Goal: Task Accomplishment & Management: Manage account settings

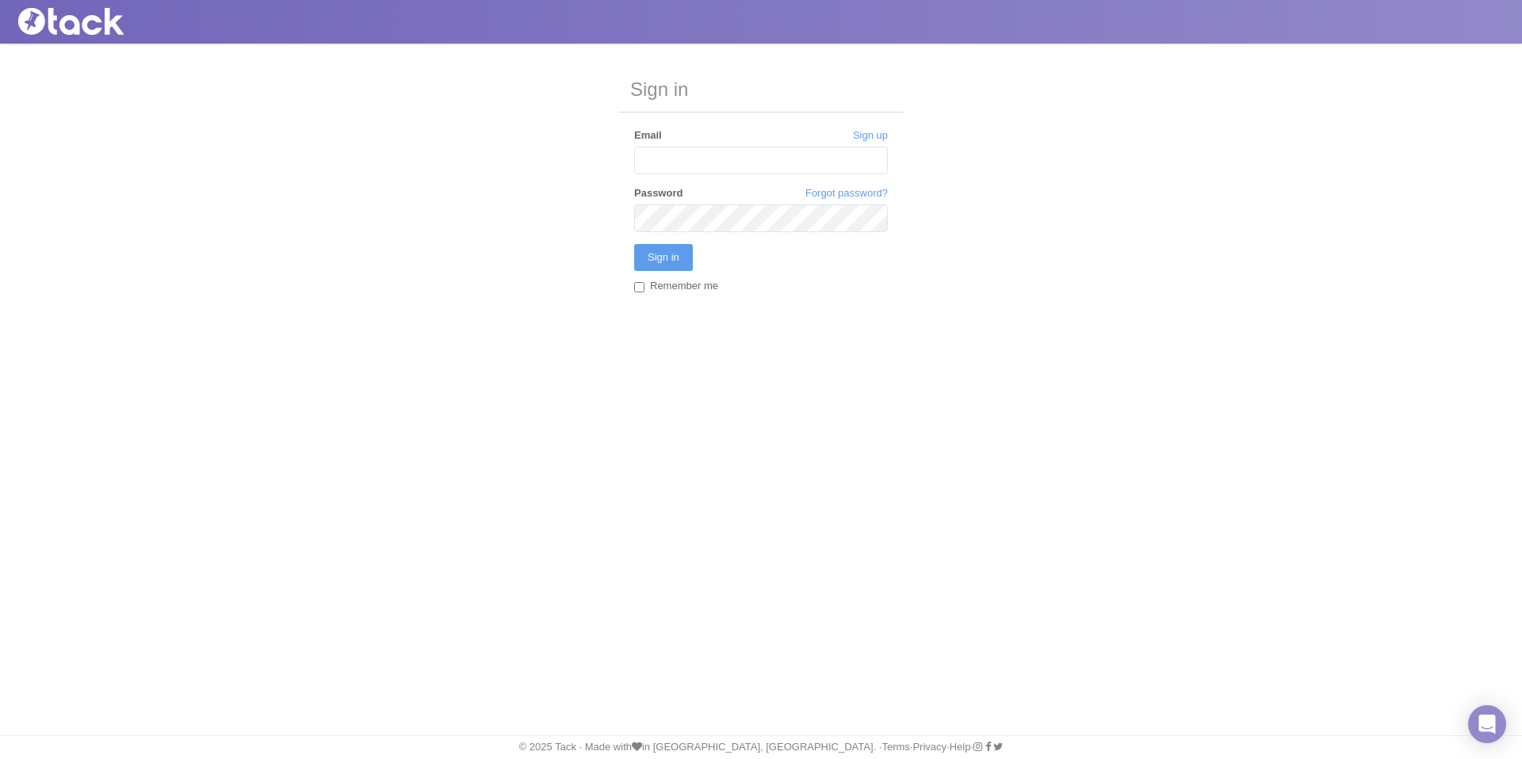
click at [698, 159] on input "Email" at bounding box center [761, 161] width 254 height 28
type input "[PERSON_NAME][EMAIL_ADDRESS][PERSON_NAME][DOMAIN_NAME]"
click at [634, 244] on input "Sign in" at bounding box center [663, 257] width 59 height 27
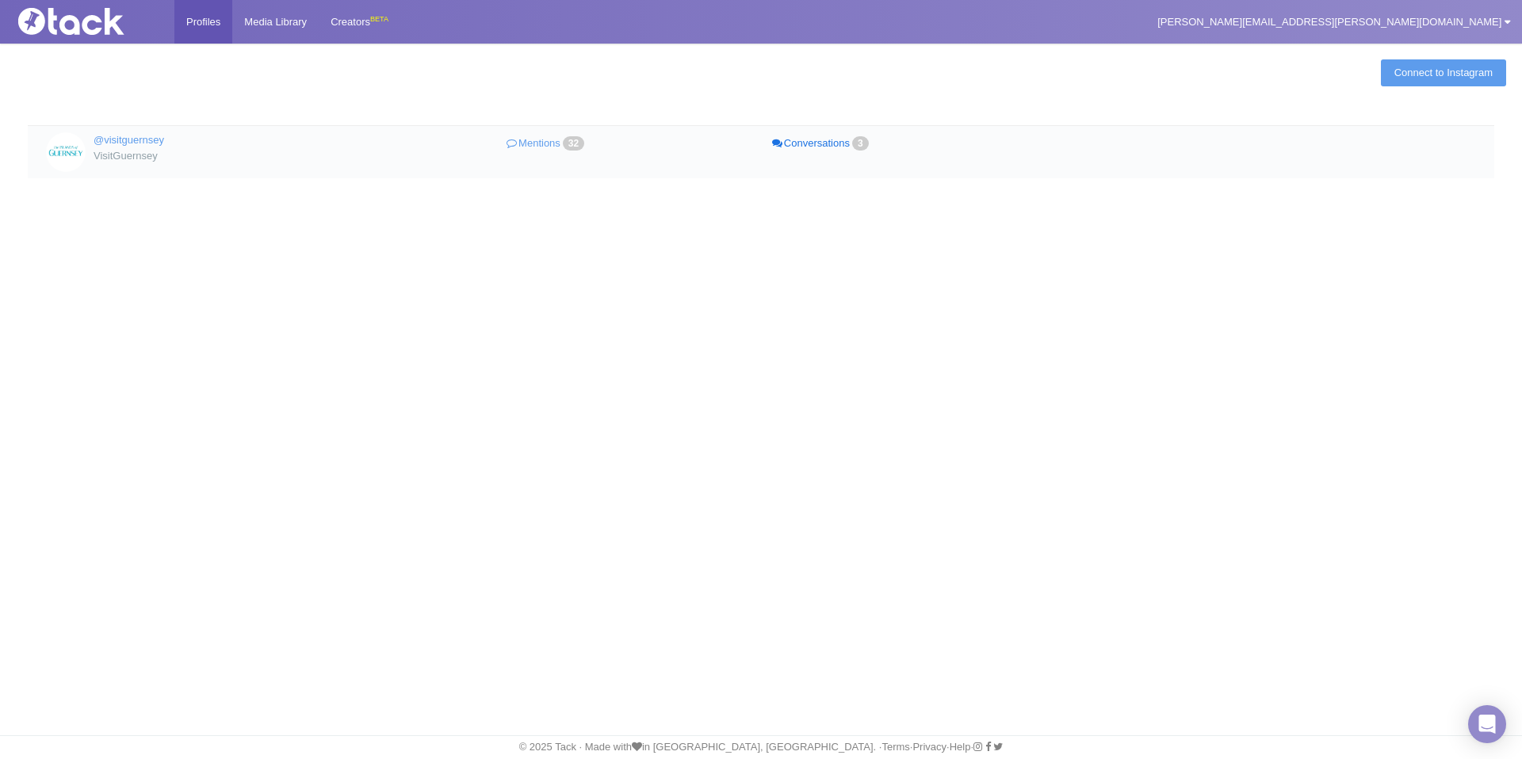
click at [815, 143] on link "Conversations 3" at bounding box center [821, 143] width 275 height 23
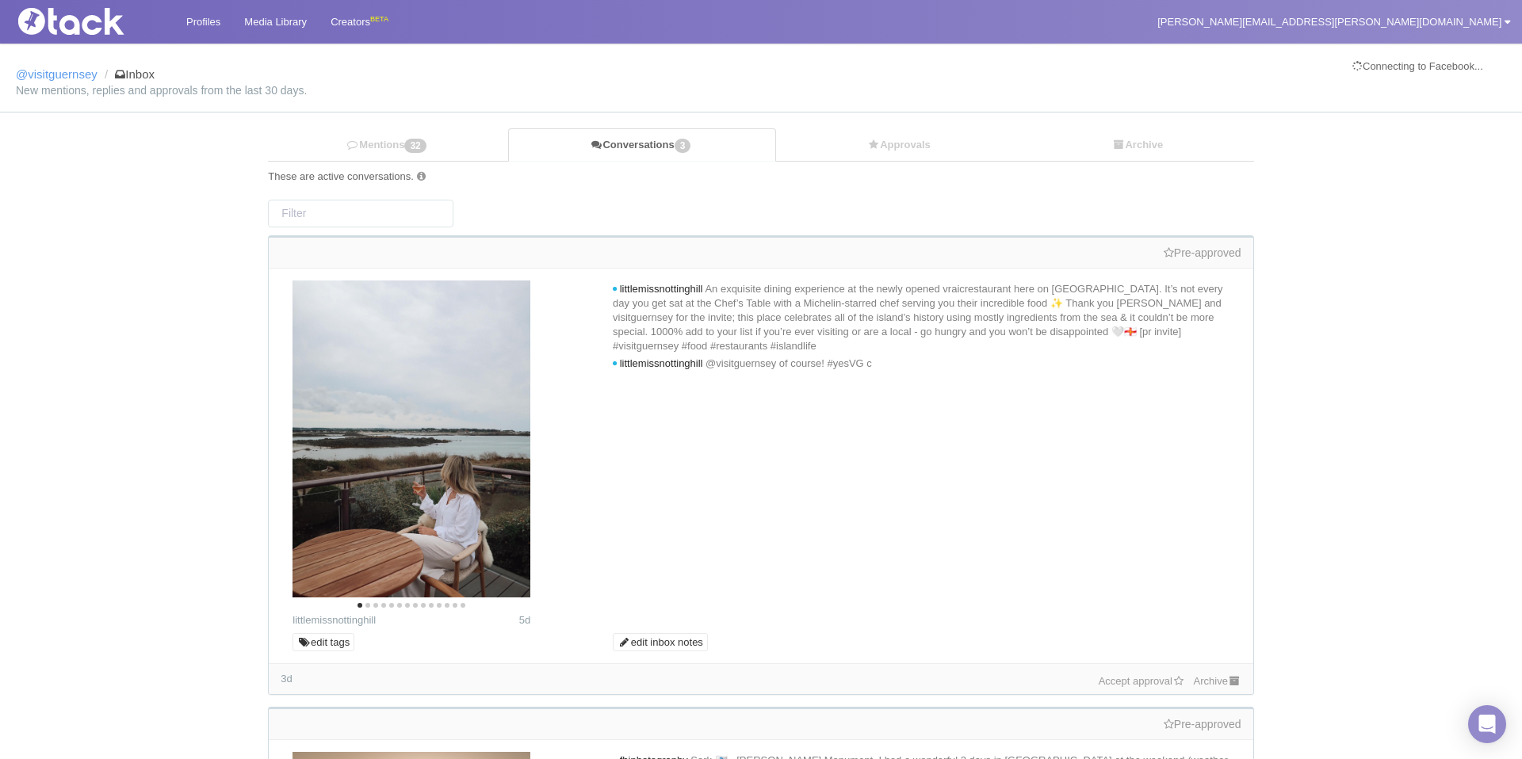
click at [1130, 679] on link "Accept approval" at bounding box center [1142, 681] width 87 height 12
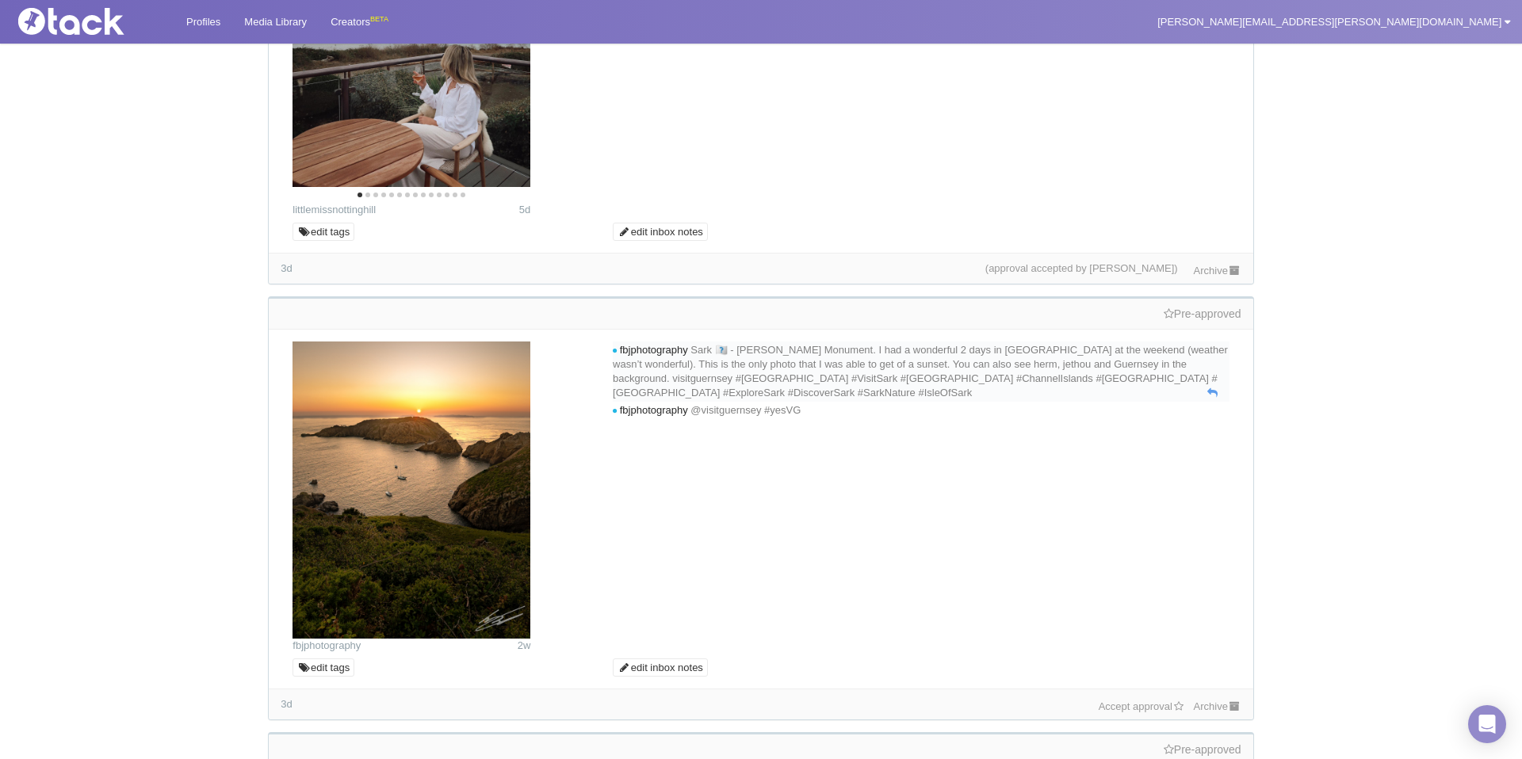
scroll to position [420, 0]
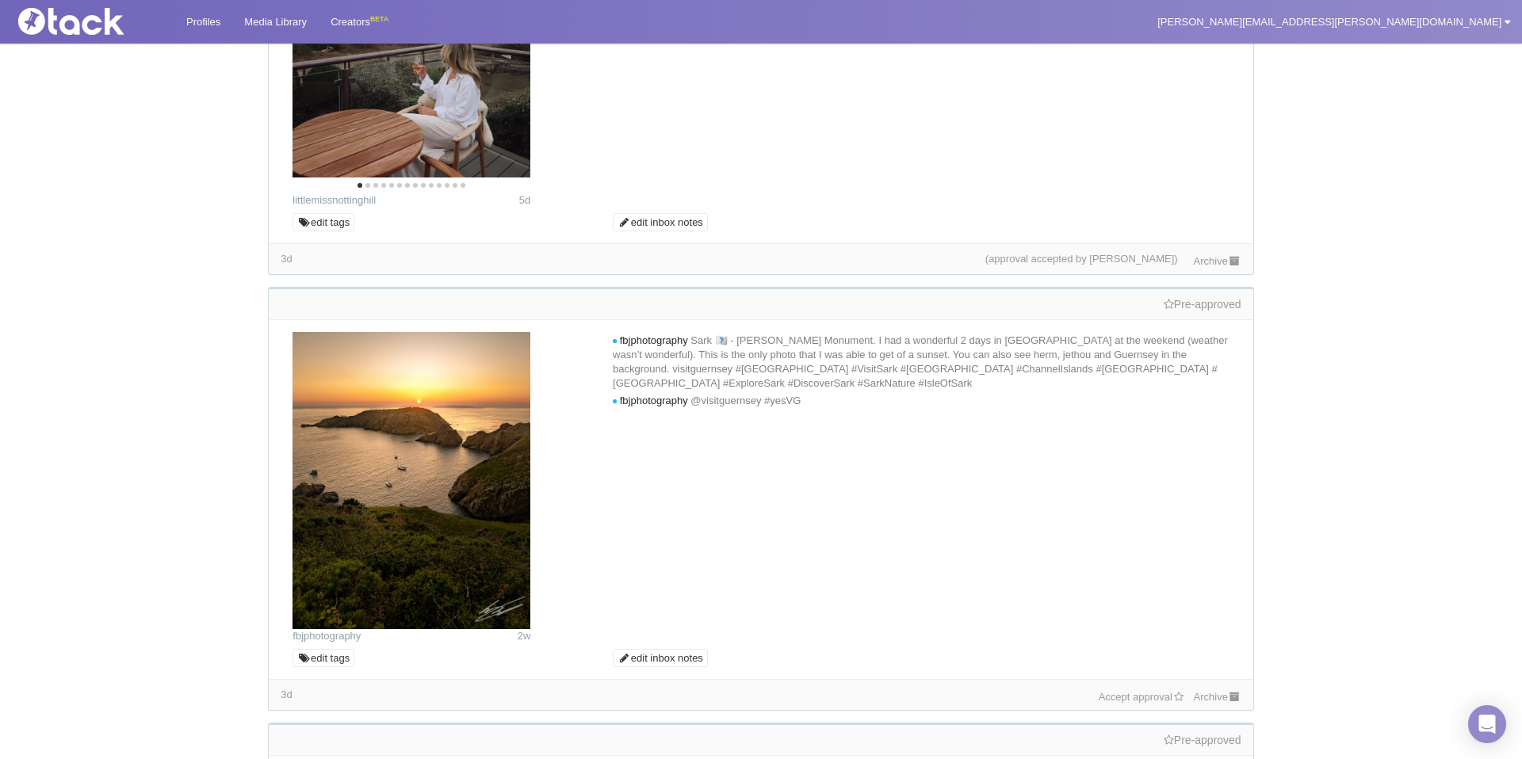
click at [1141, 694] on link "Accept approval" at bounding box center [1142, 697] width 87 height 12
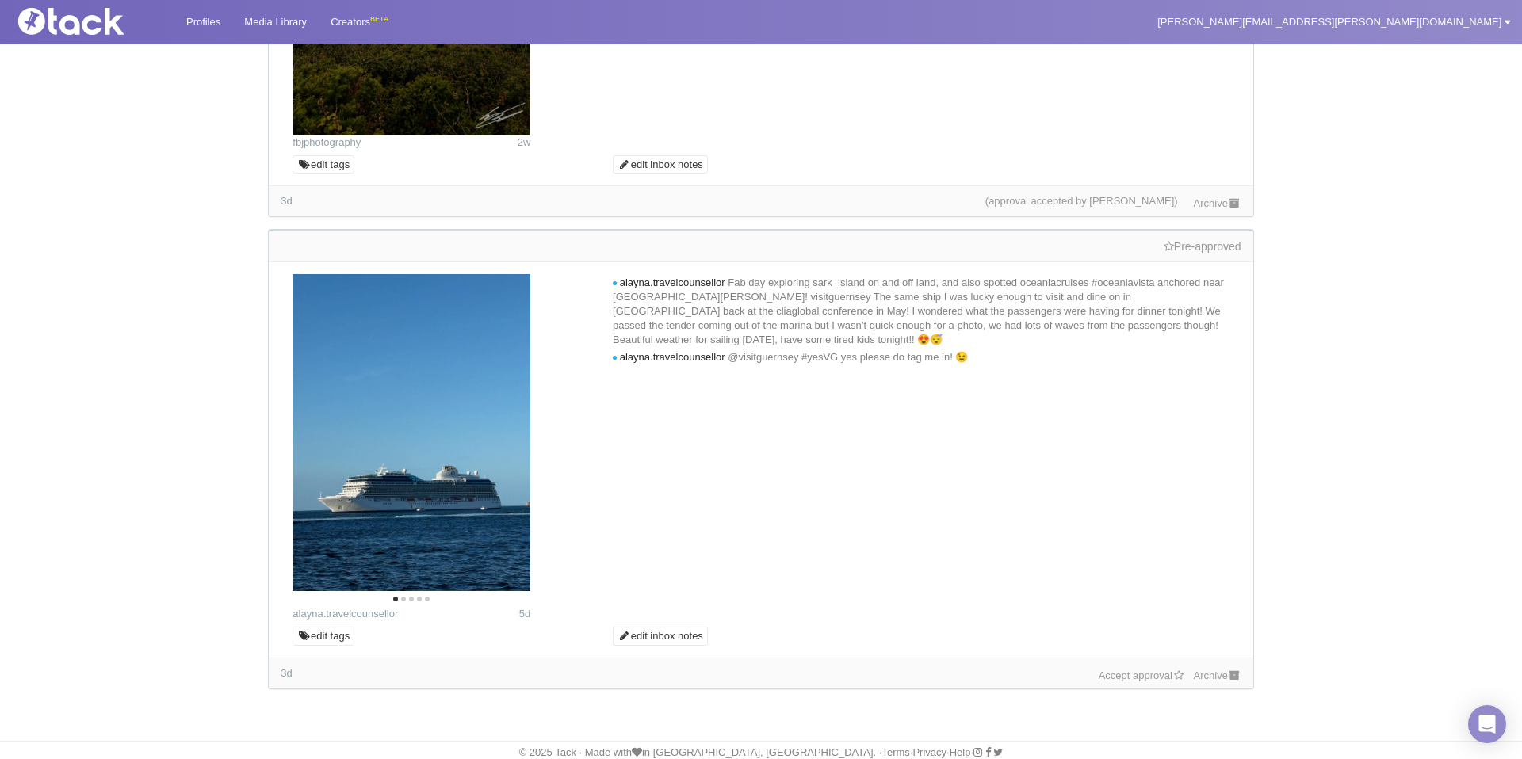
scroll to position [918, 0]
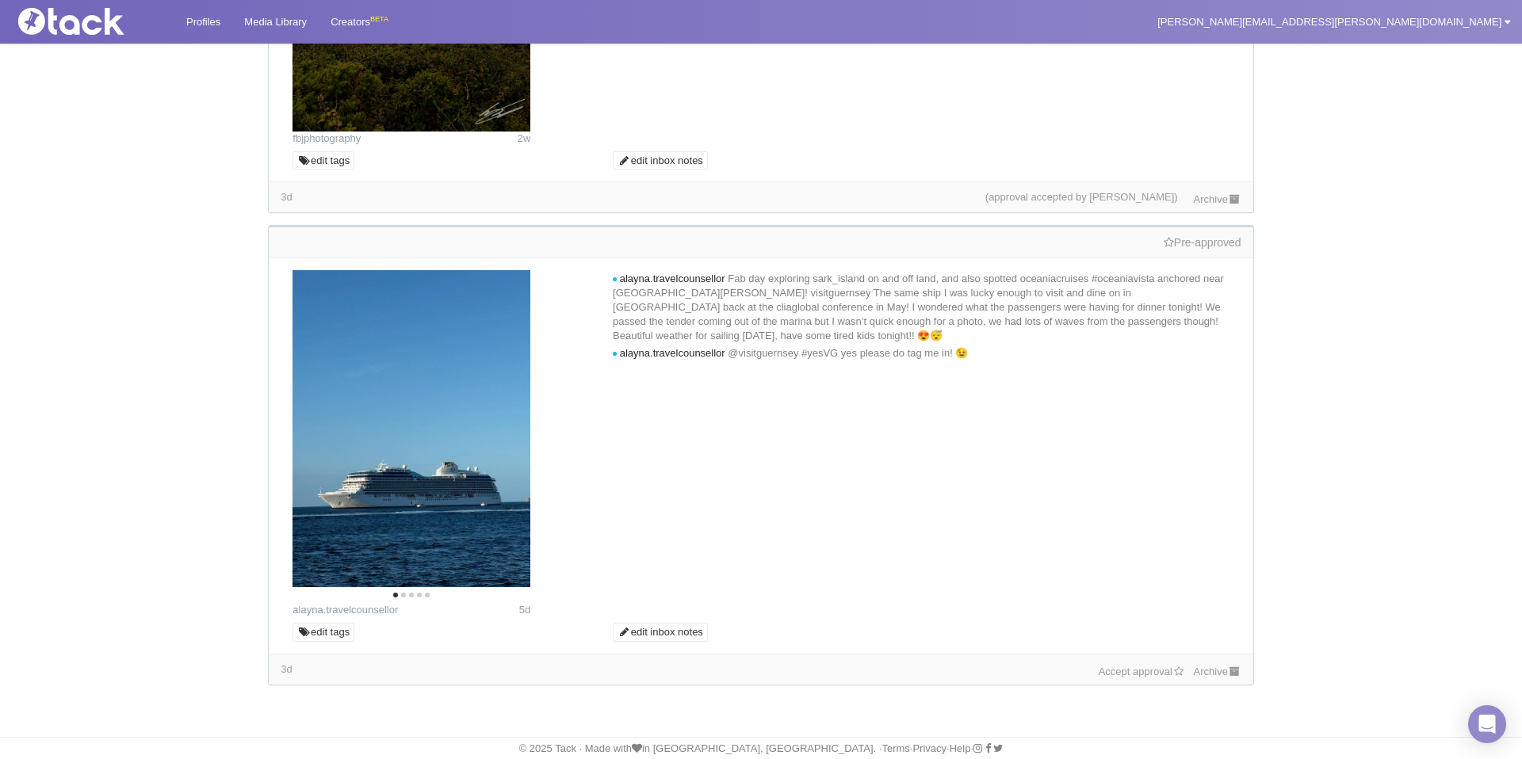
click at [1122, 674] on link "Accept approval" at bounding box center [1142, 672] width 87 height 12
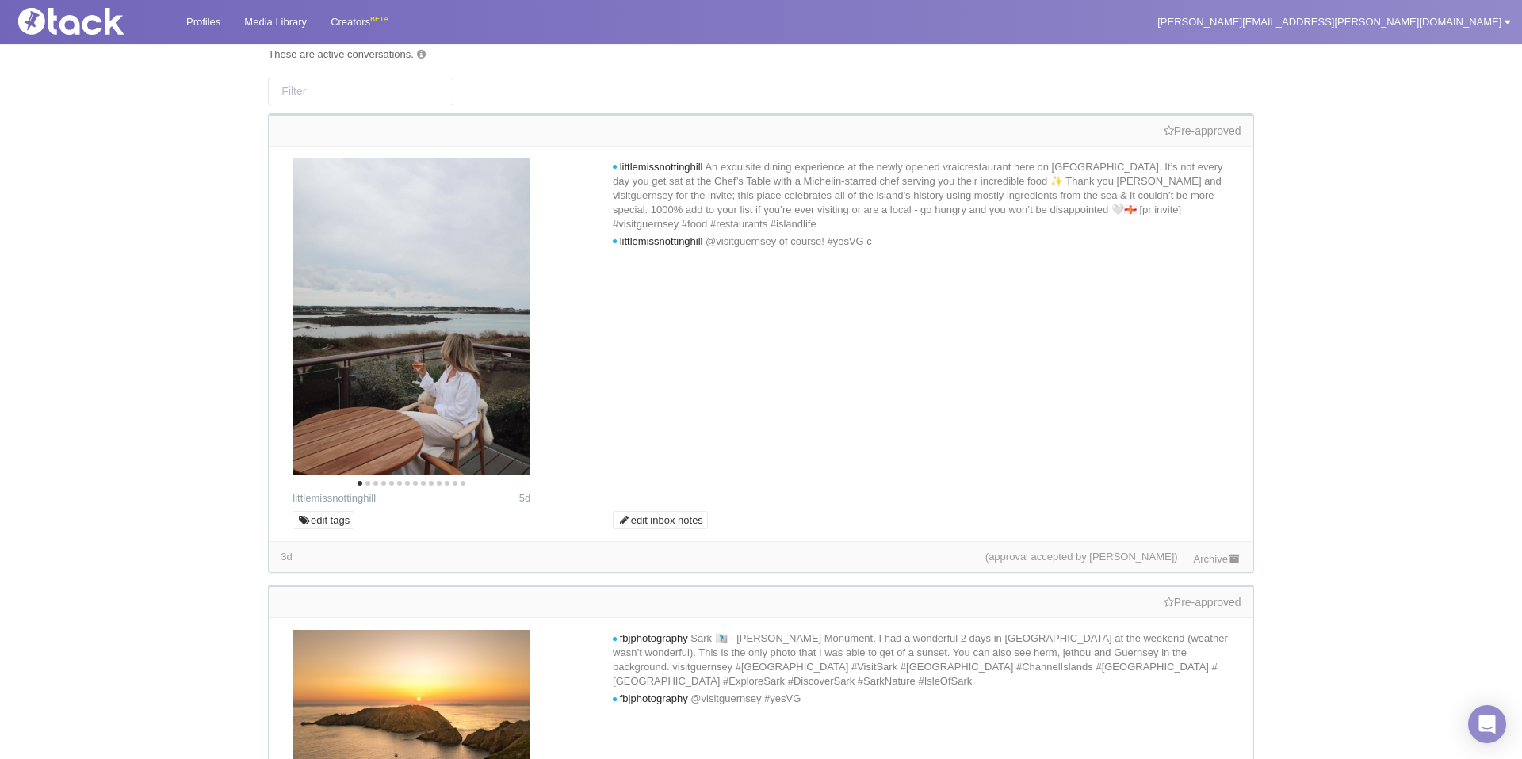
scroll to position [0, 0]
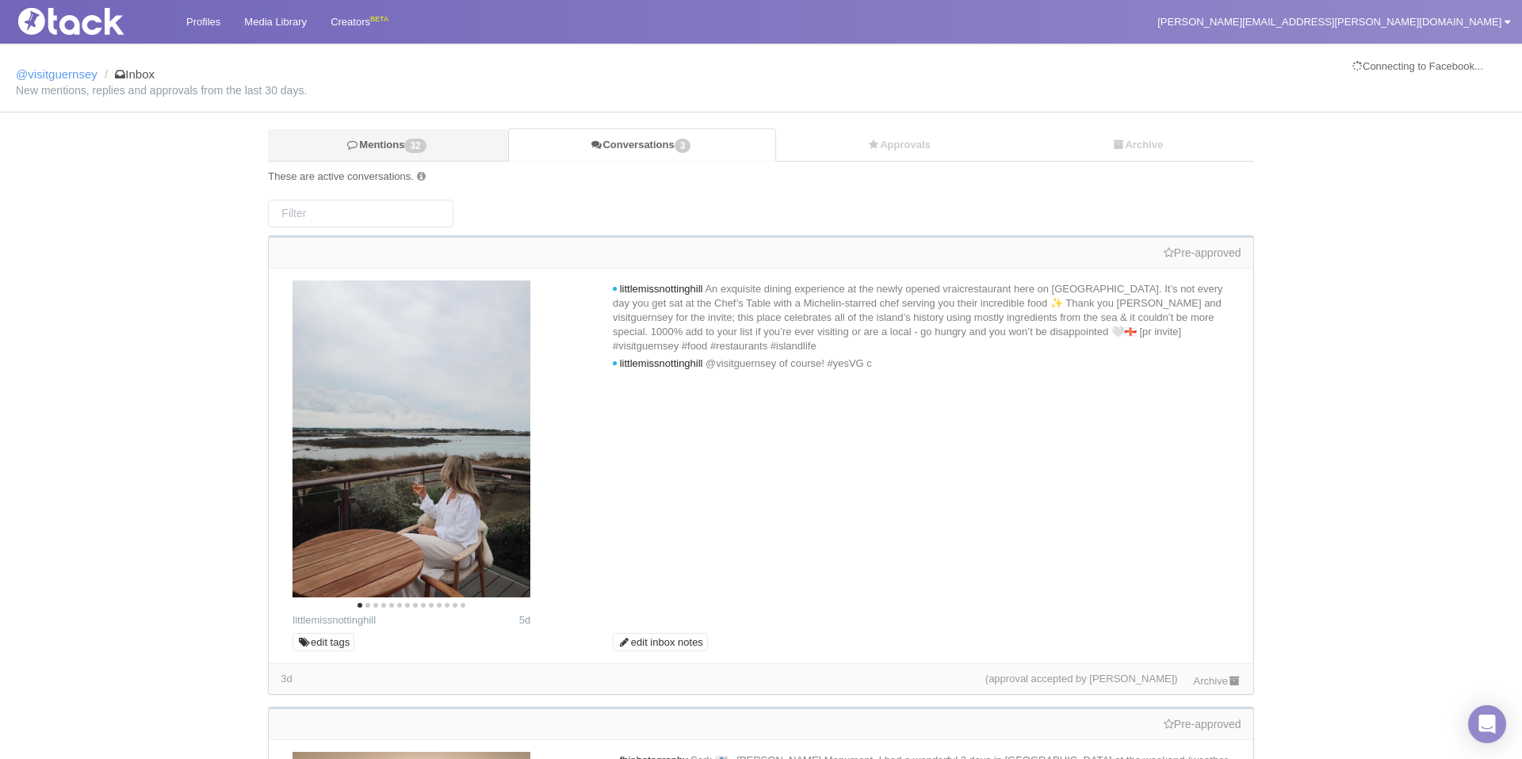
click at [366, 141] on link "Mentions 32" at bounding box center [388, 145] width 240 height 32
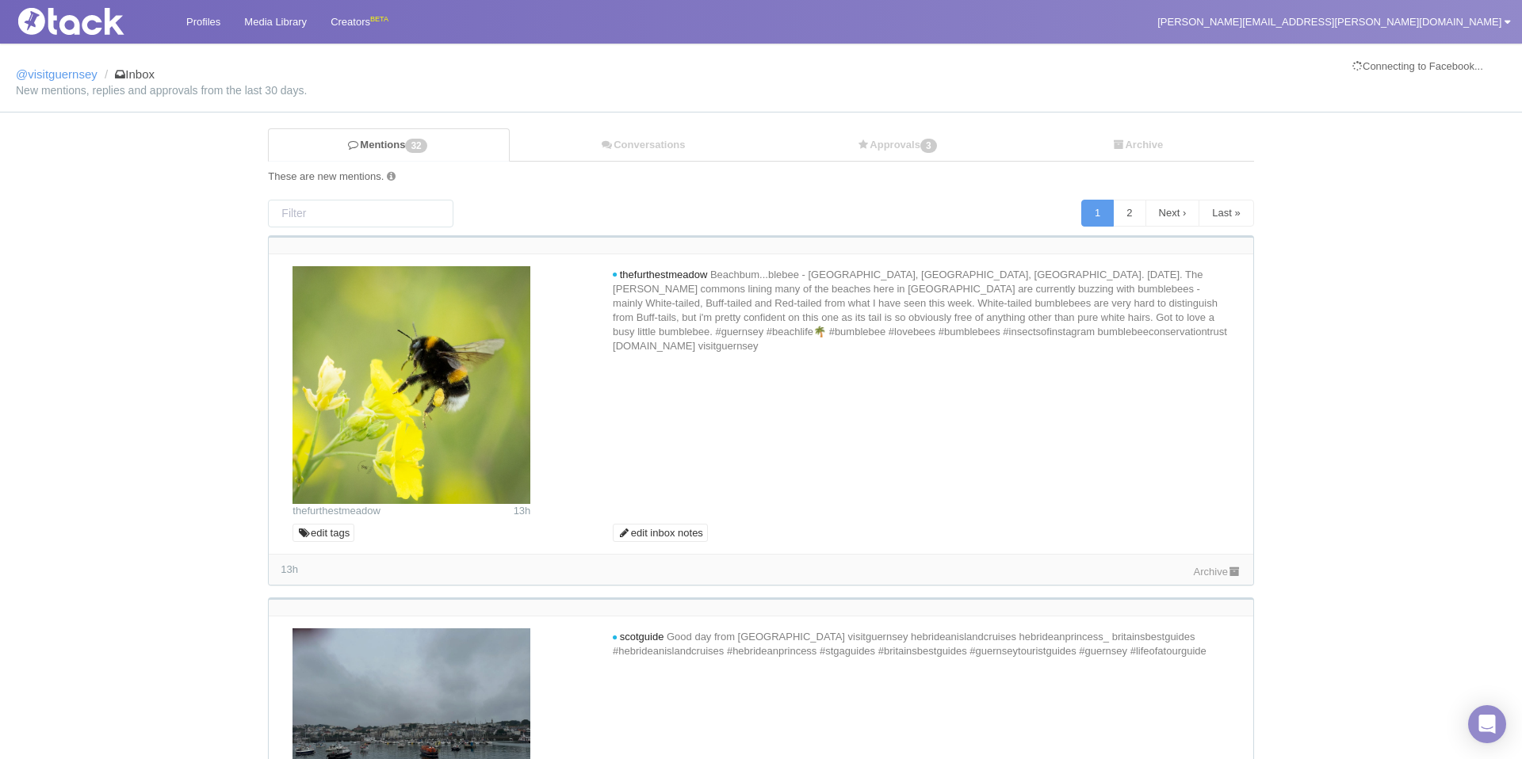
click at [1210, 571] on link "Archive" at bounding box center [1218, 572] width 48 height 12
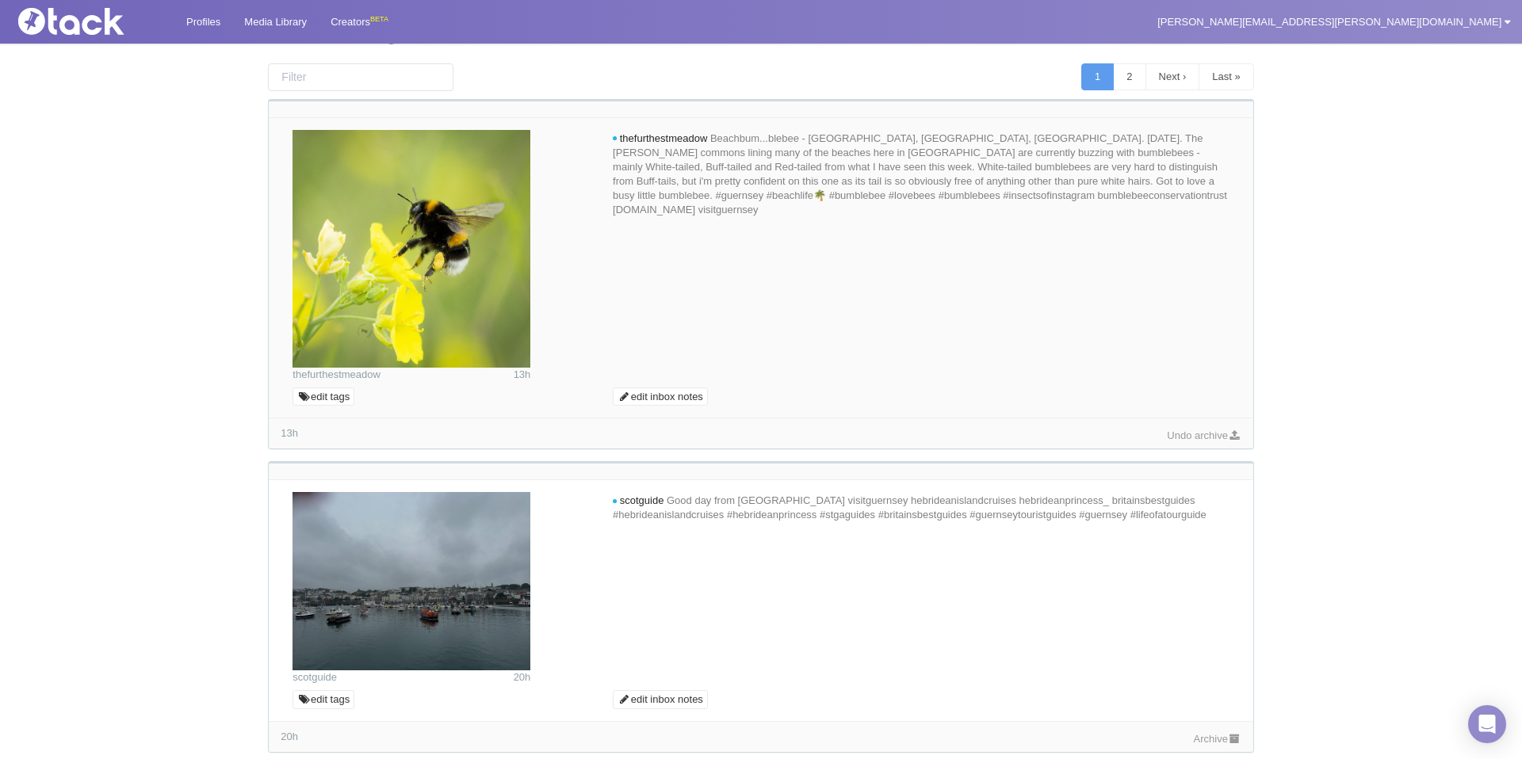
scroll to position [228, 0]
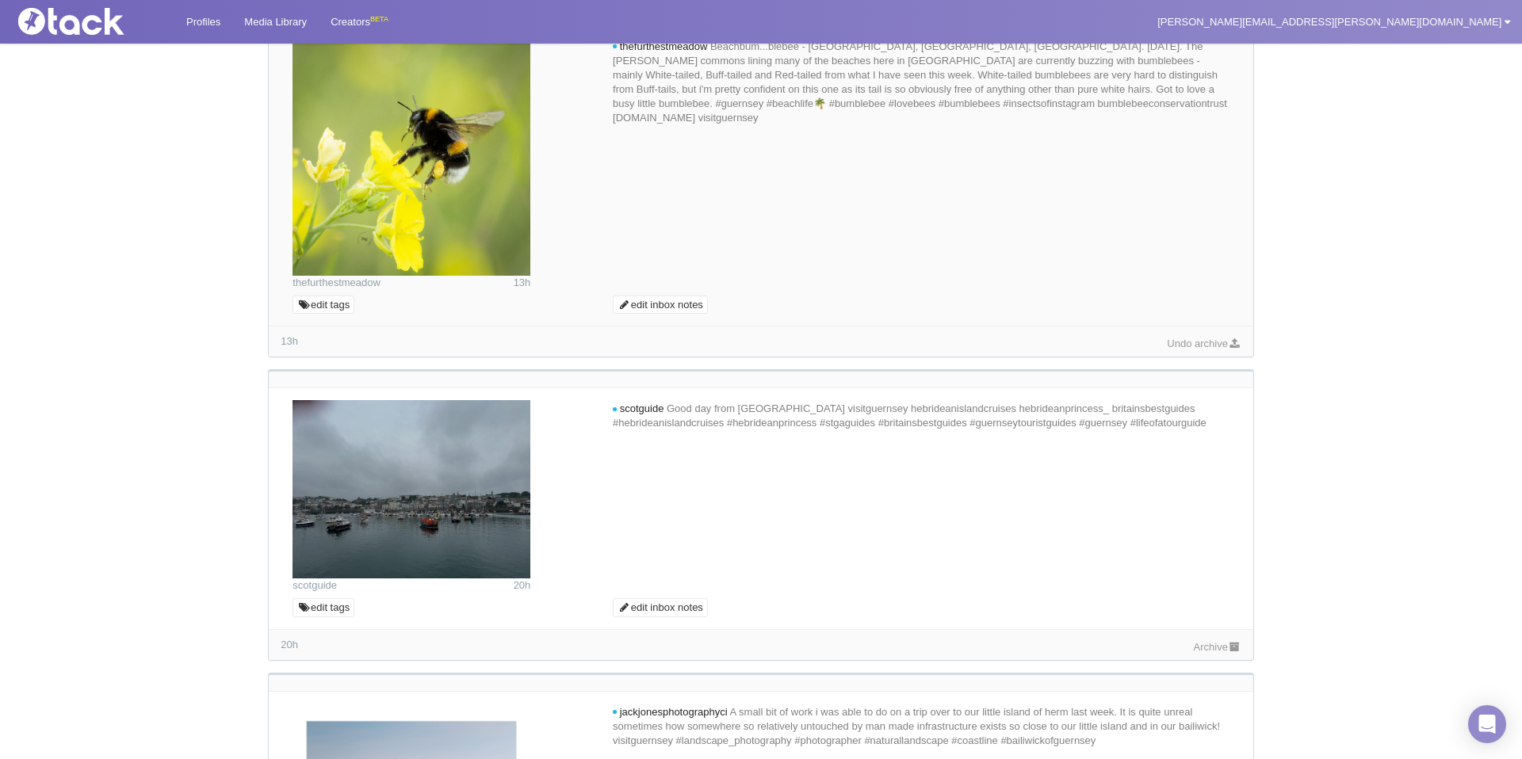
click at [1202, 648] on link "Archive" at bounding box center [1218, 647] width 48 height 12
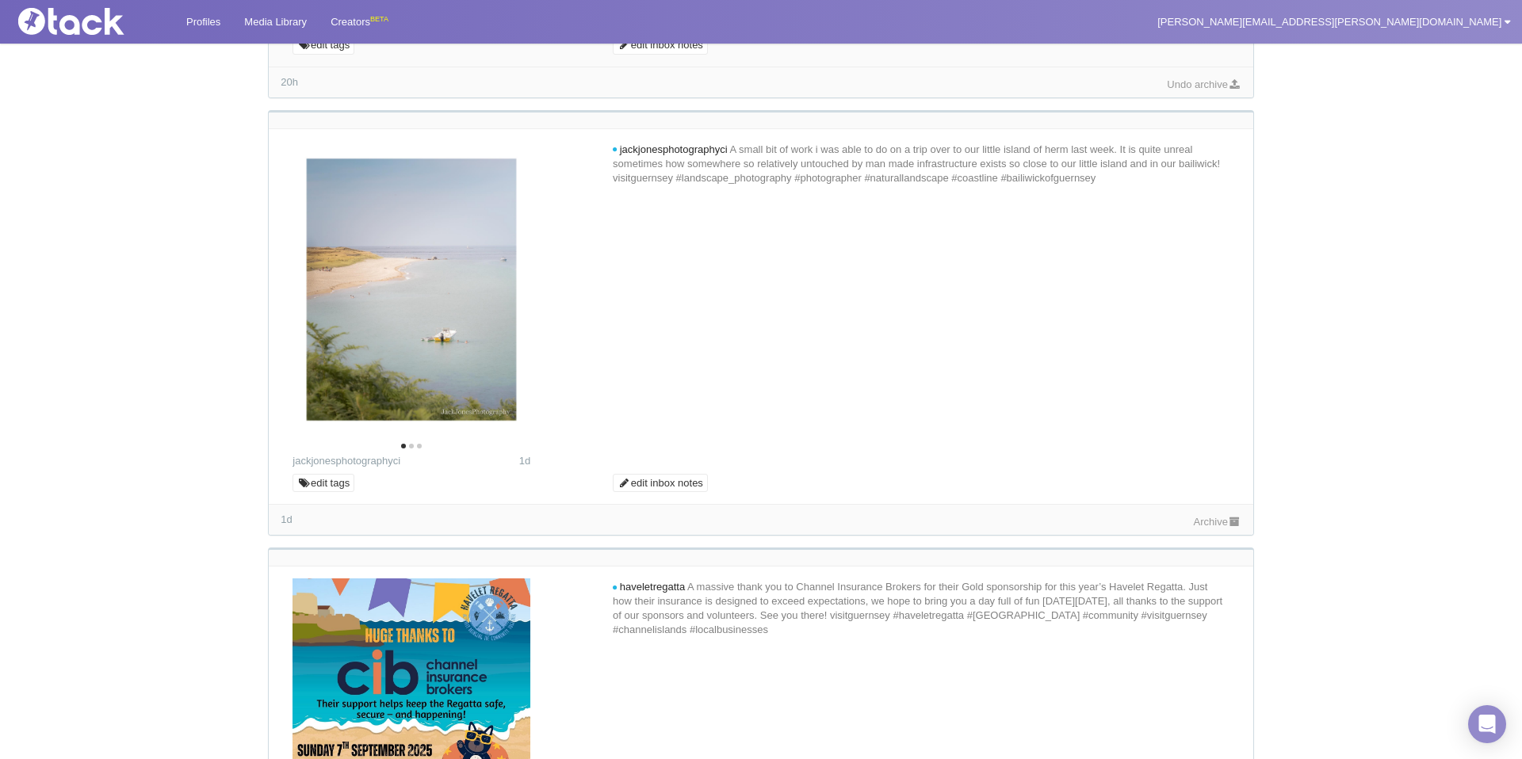
scroll to position [790, 0]
click at [502, 300] on icon "Next" at bounding box center [505, 294] width 21 height 21
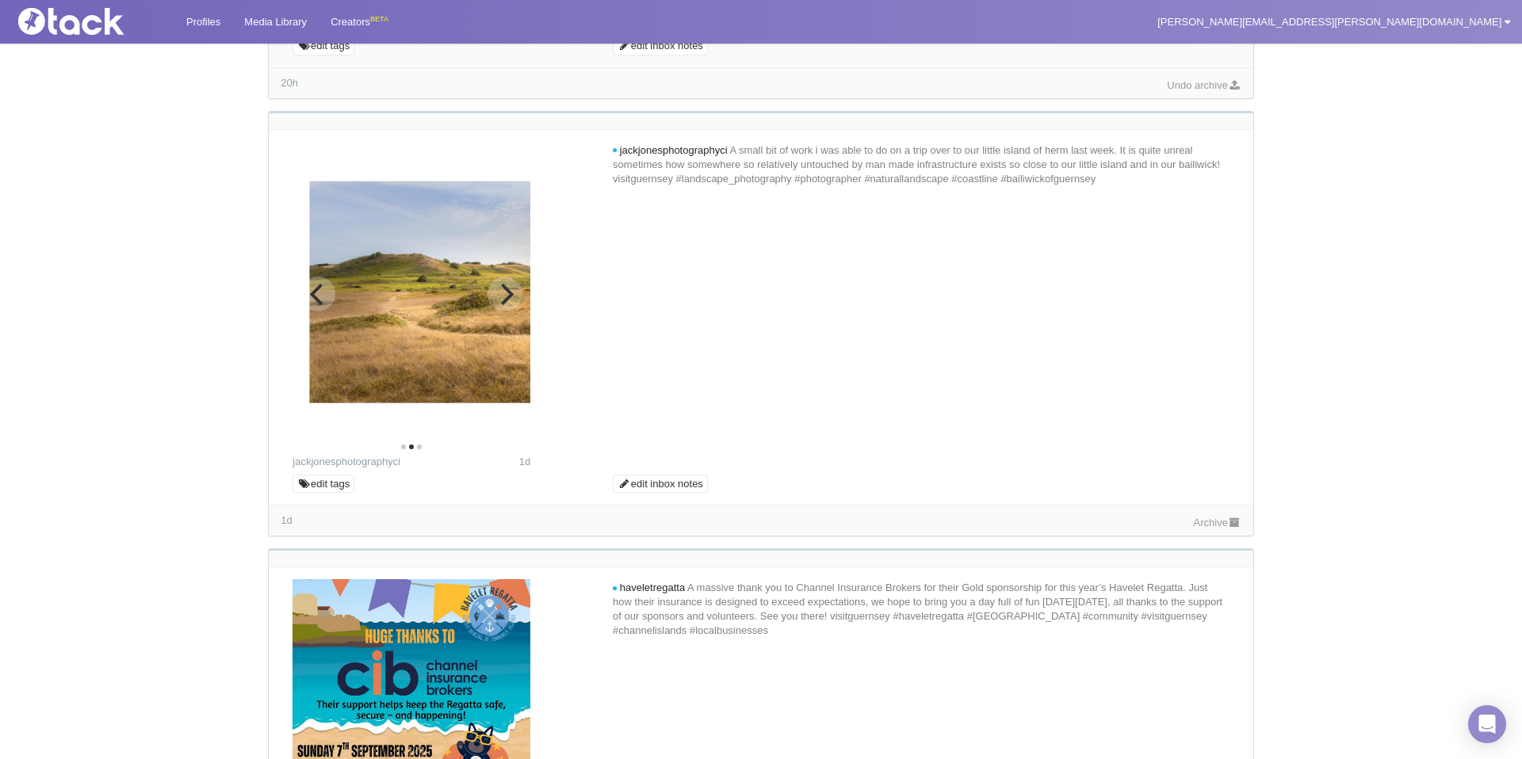
click at [502, 300] on icon "Next" at bounding box center [505, 294] width 21 height 21
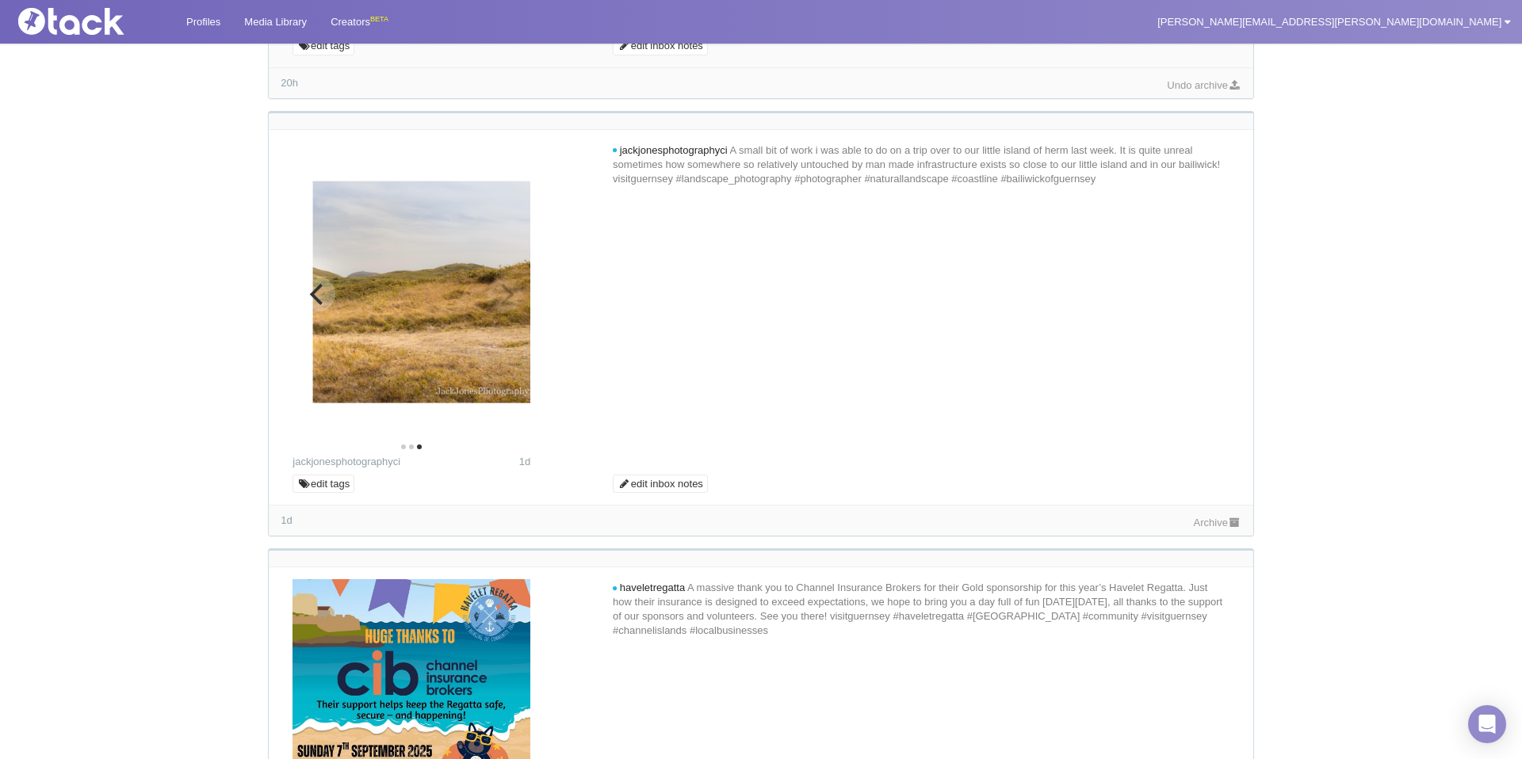
click at [502, 300] on img at bounding box center [432, 290] width 238 height 297
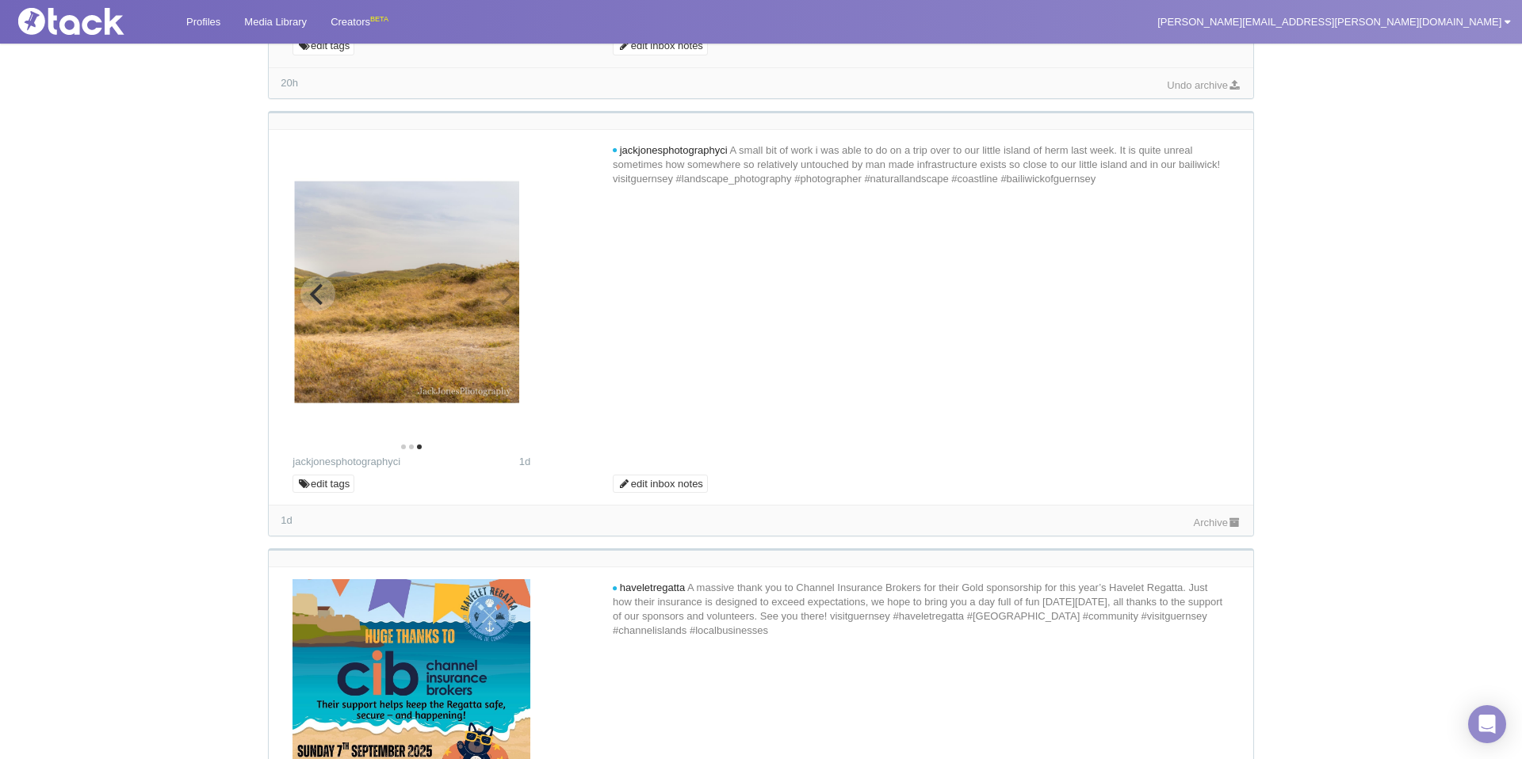
click at [502, 300] on img at bounding box center [414, 290] width 238 height 297
click at [1204, 525] on link "Archive" at bounding box center [1218, 523] width 48 height 12
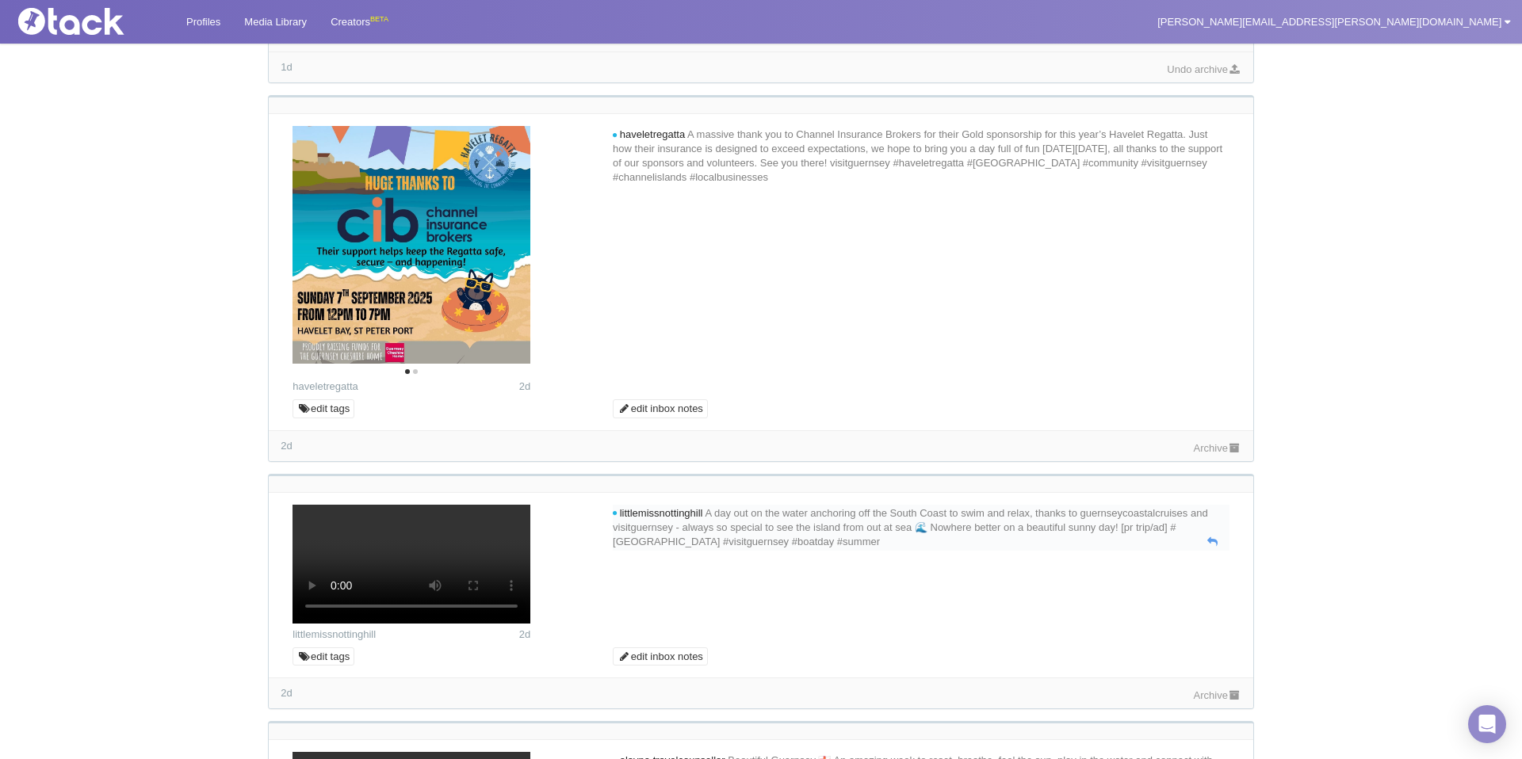
scroll to position [1258, 0]
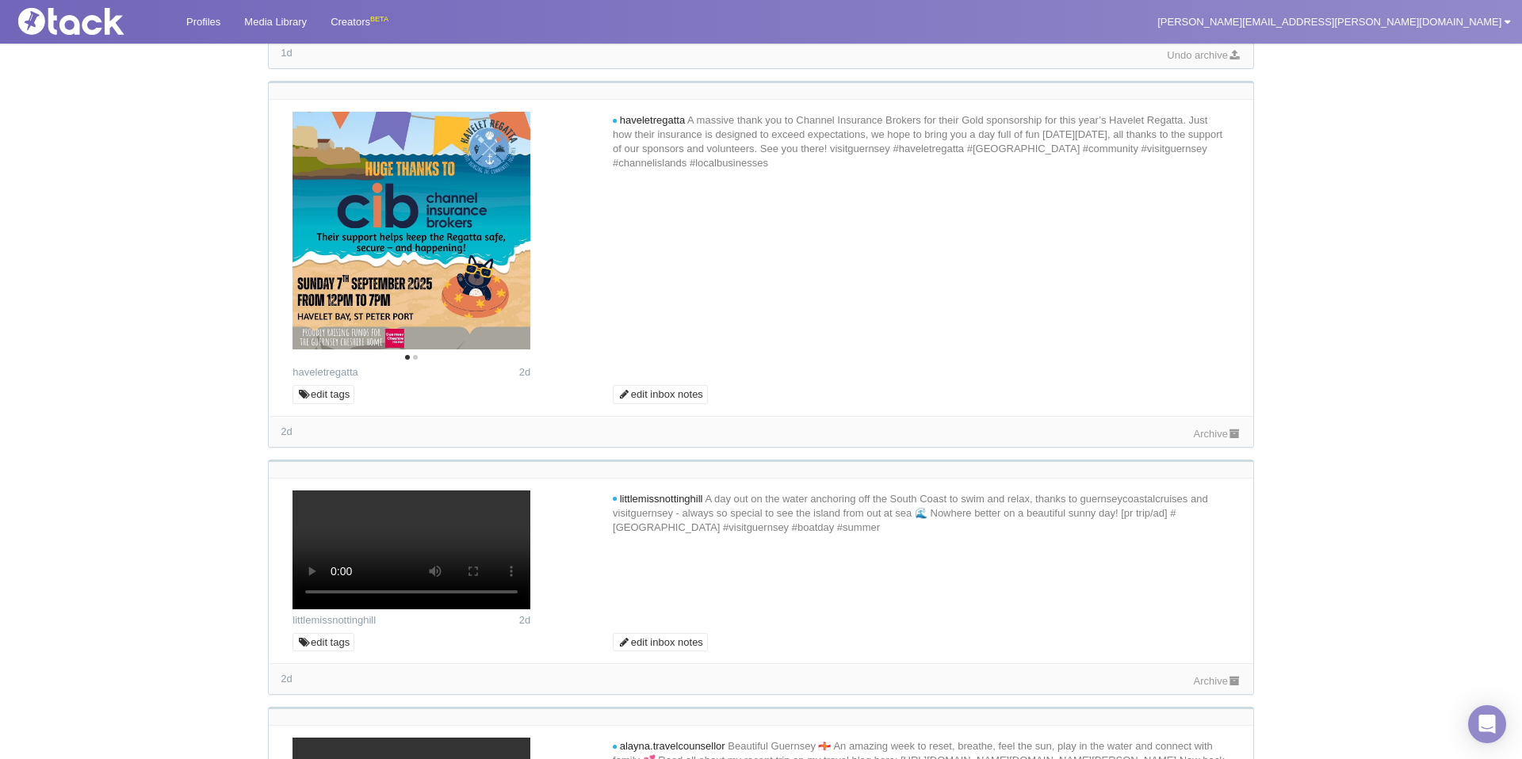
click at [1207, 432] on link "Archive" at bounding box center [1218, 434] width 48 height 12
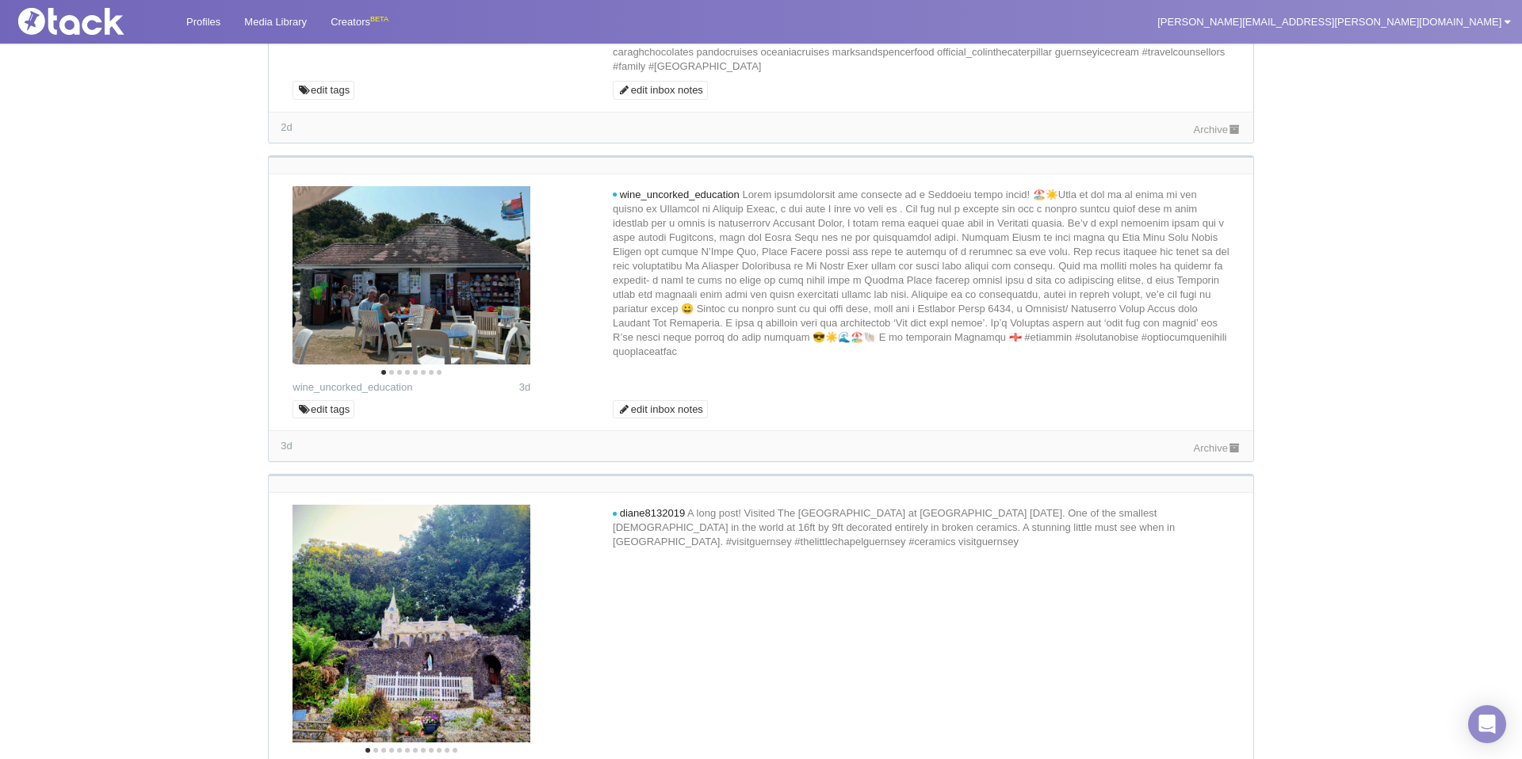
scroll to position [2100, 0]
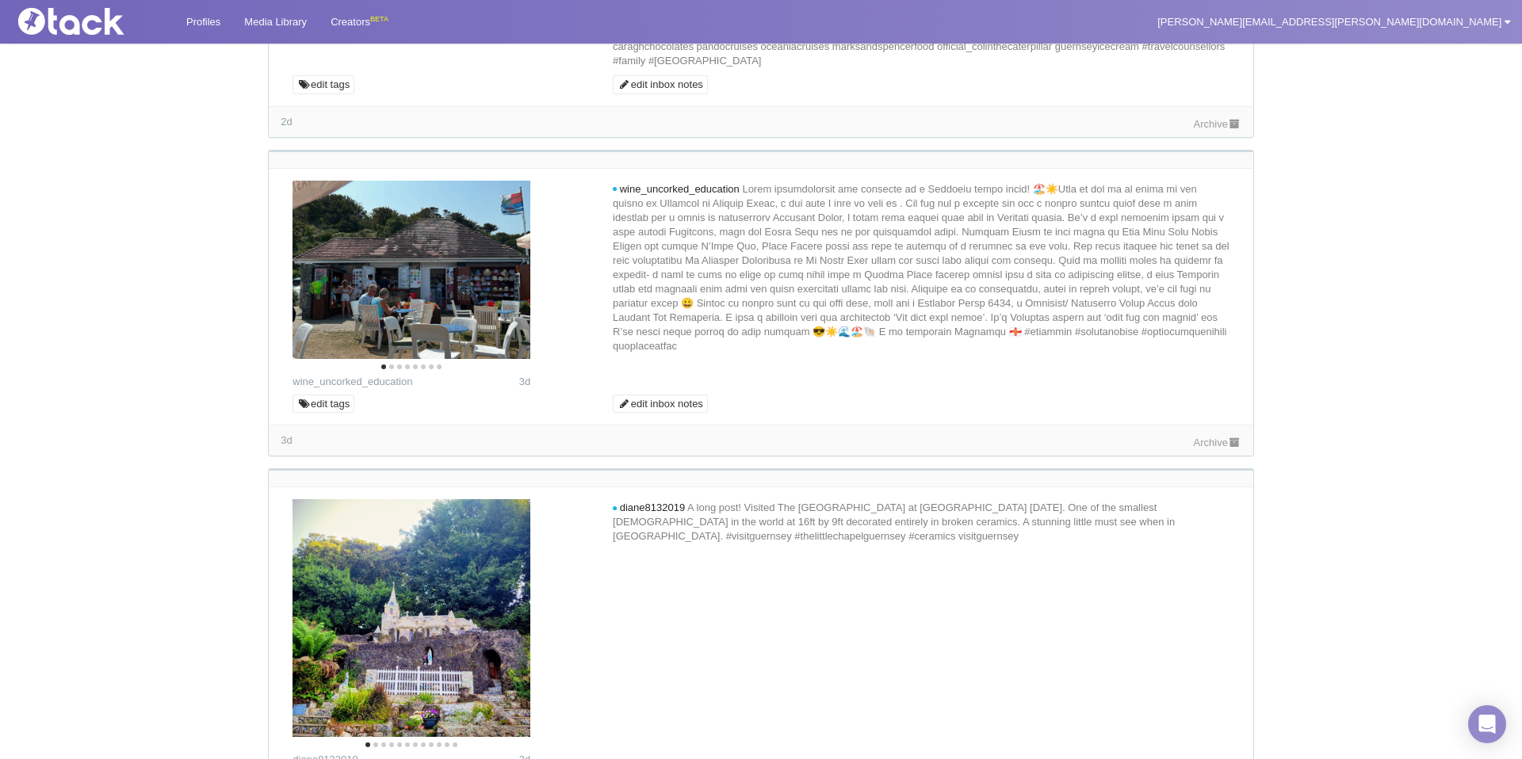
click at [1194, 130] on link "Archive" at bounding box center [1218, 124] width 48 height 12
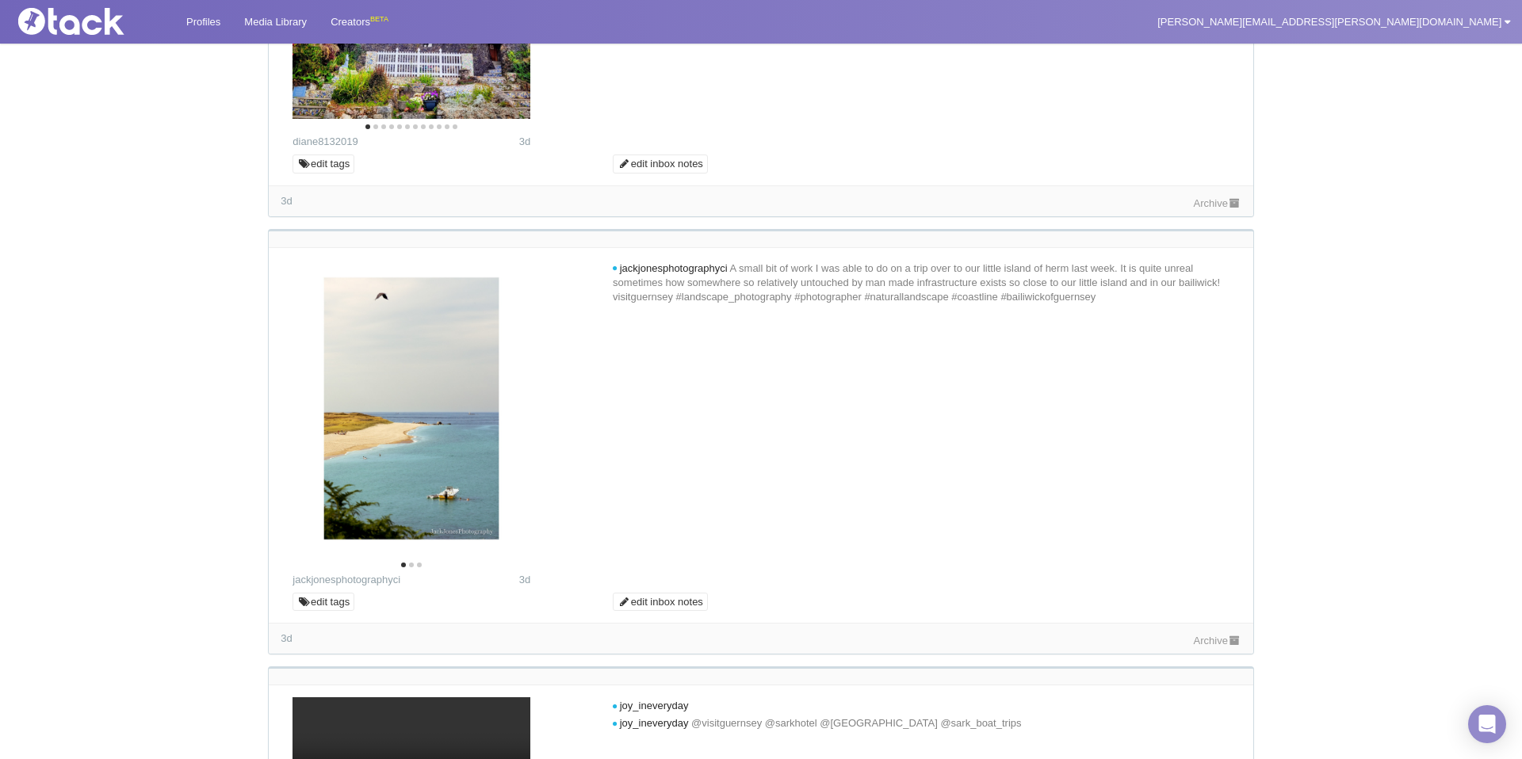
scroll to position [2720, 0]
click at [505, 13] on icon "Next" at bounding box center [505, 3] width 21 height 21
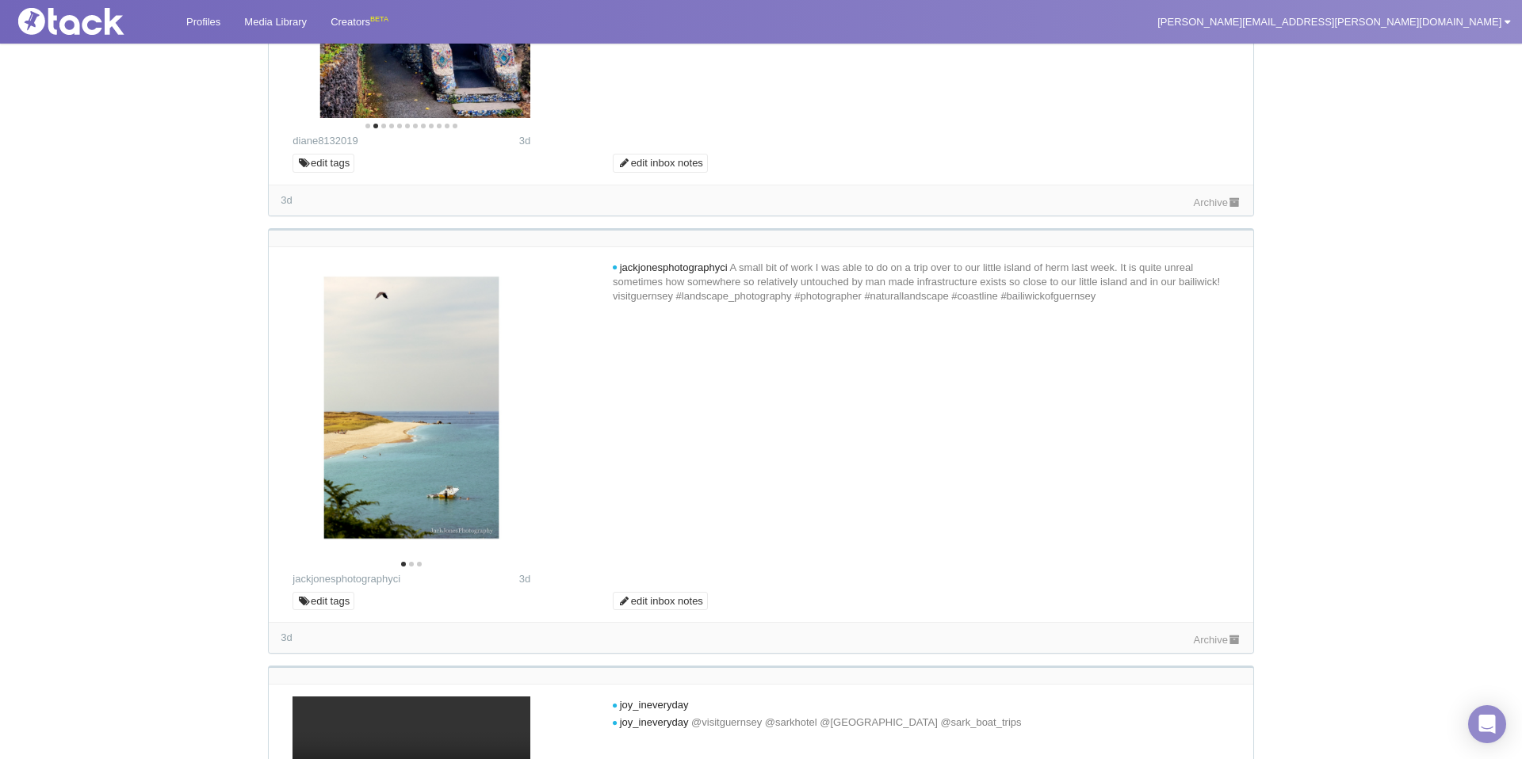
click at [507, 13] on icon "Next" at bounding box center [507, 3] width 13 height 21
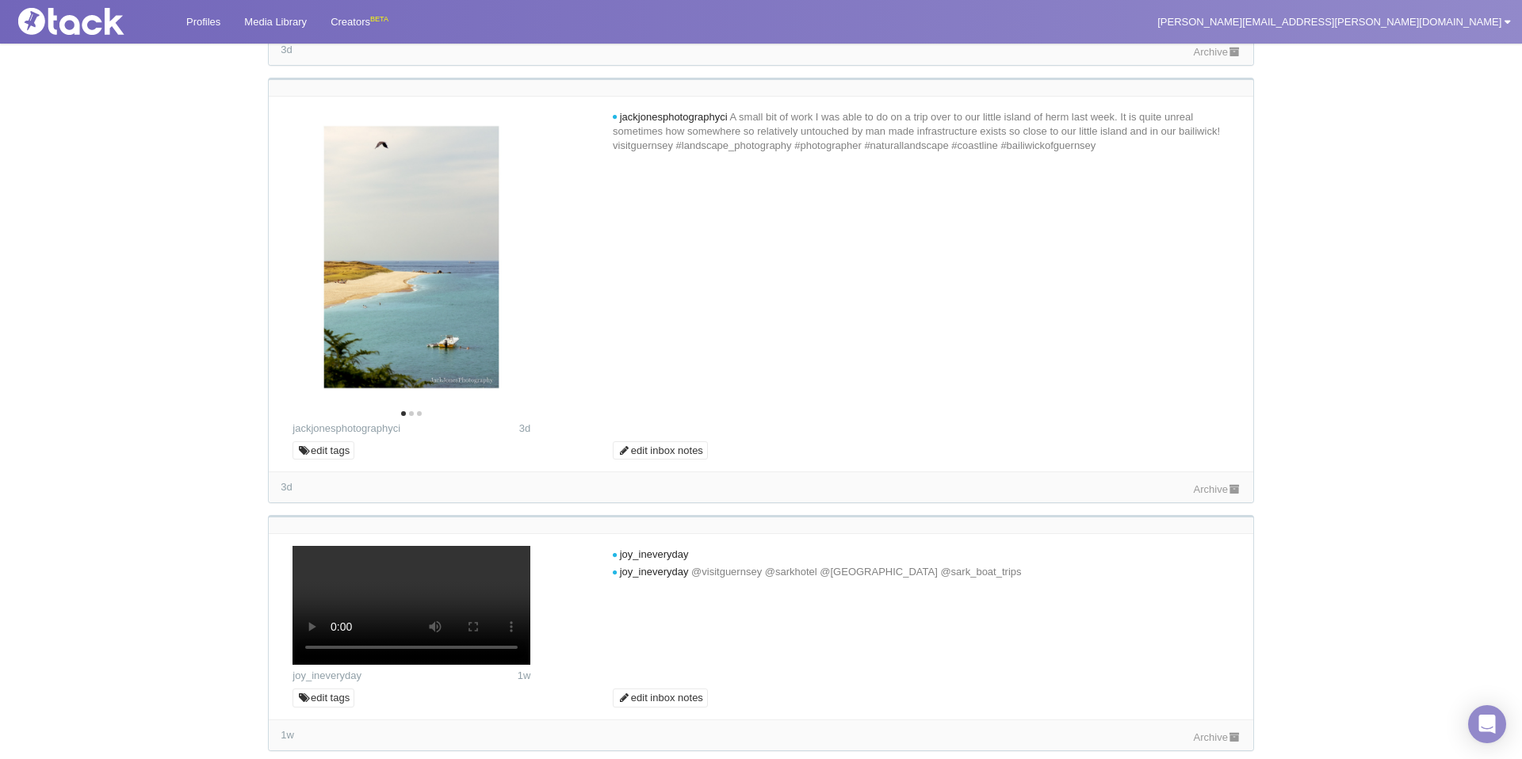
scroll to position [2962, 0]
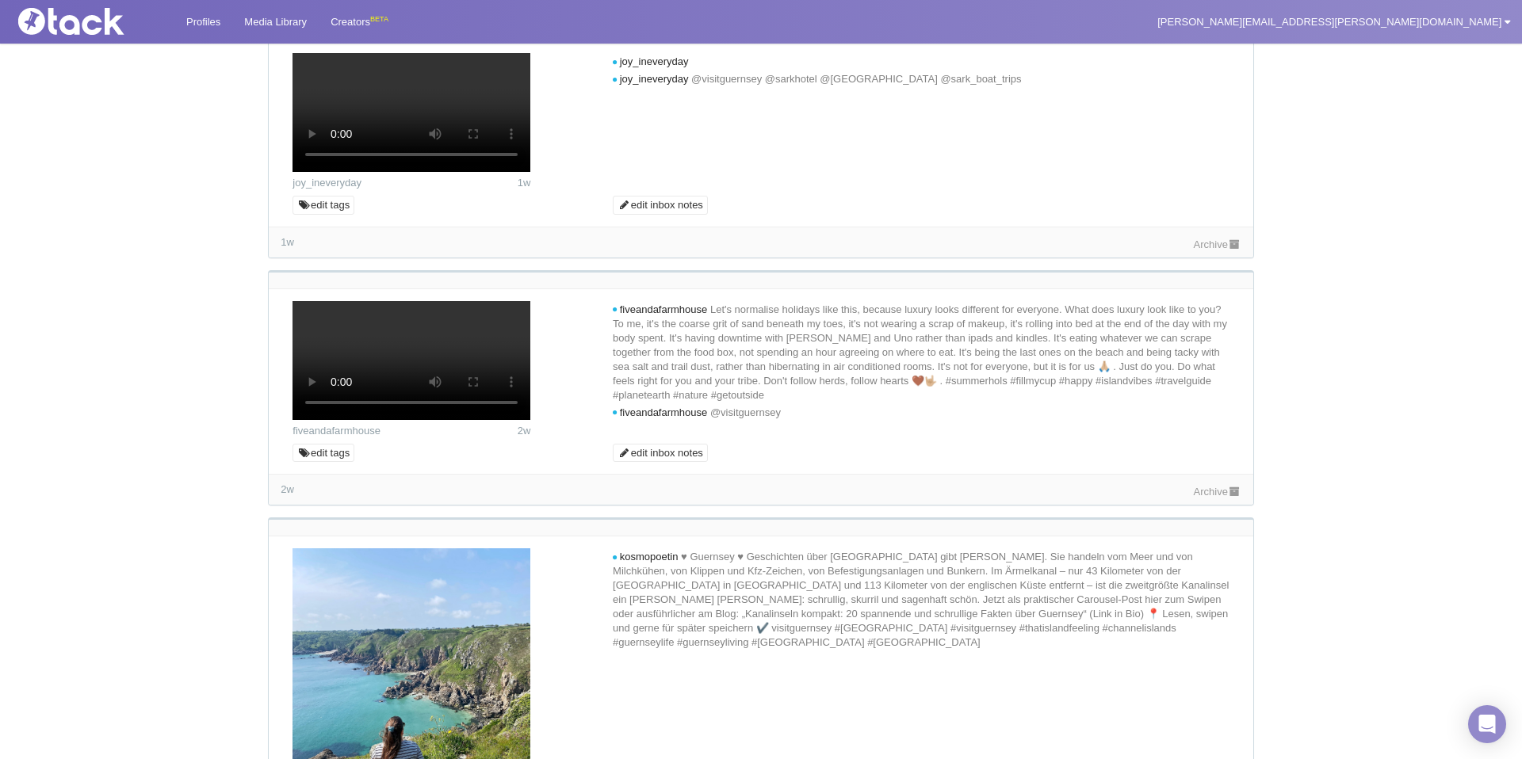
scroll to position [3331, 0]
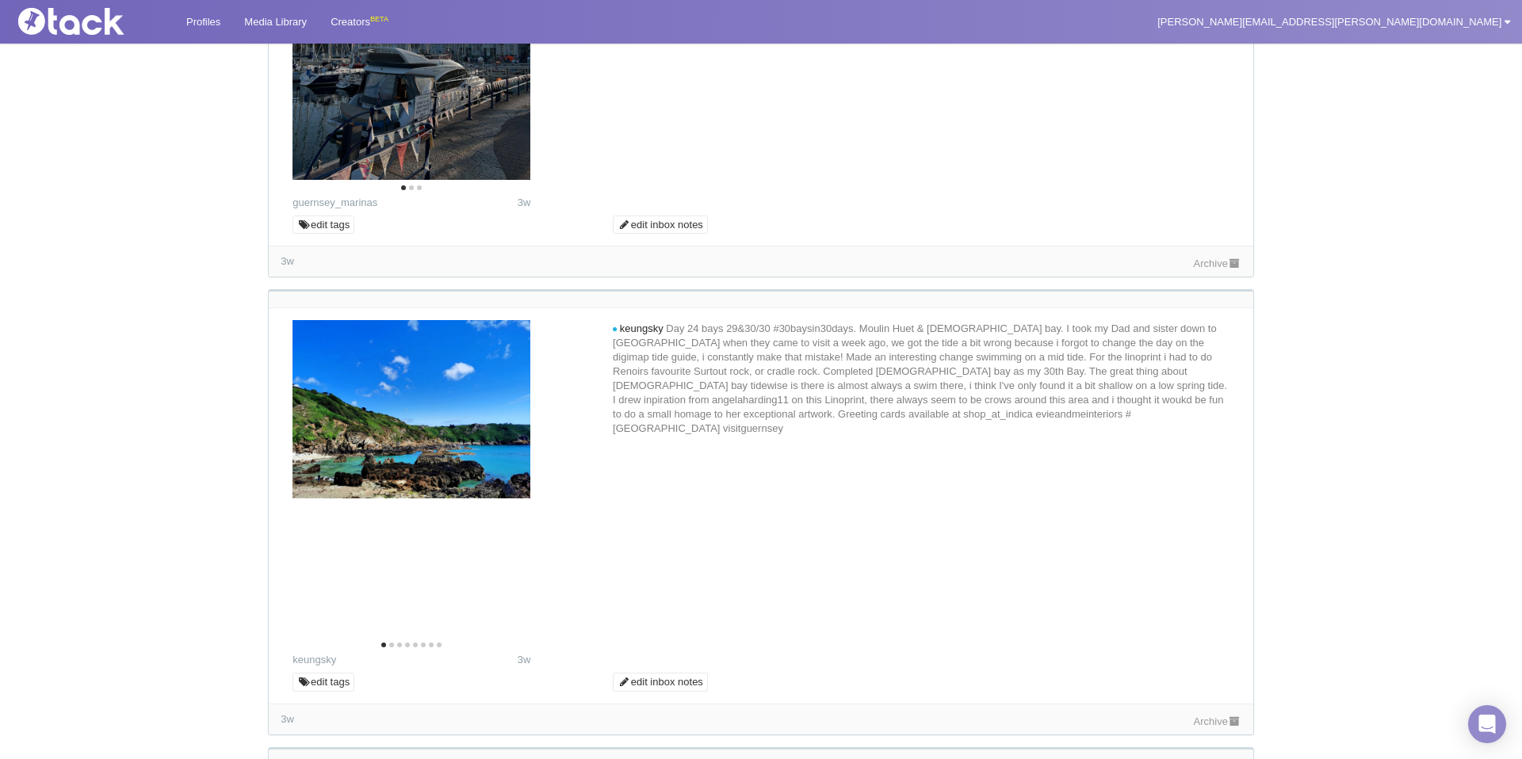
scroll to position [5259, 0]
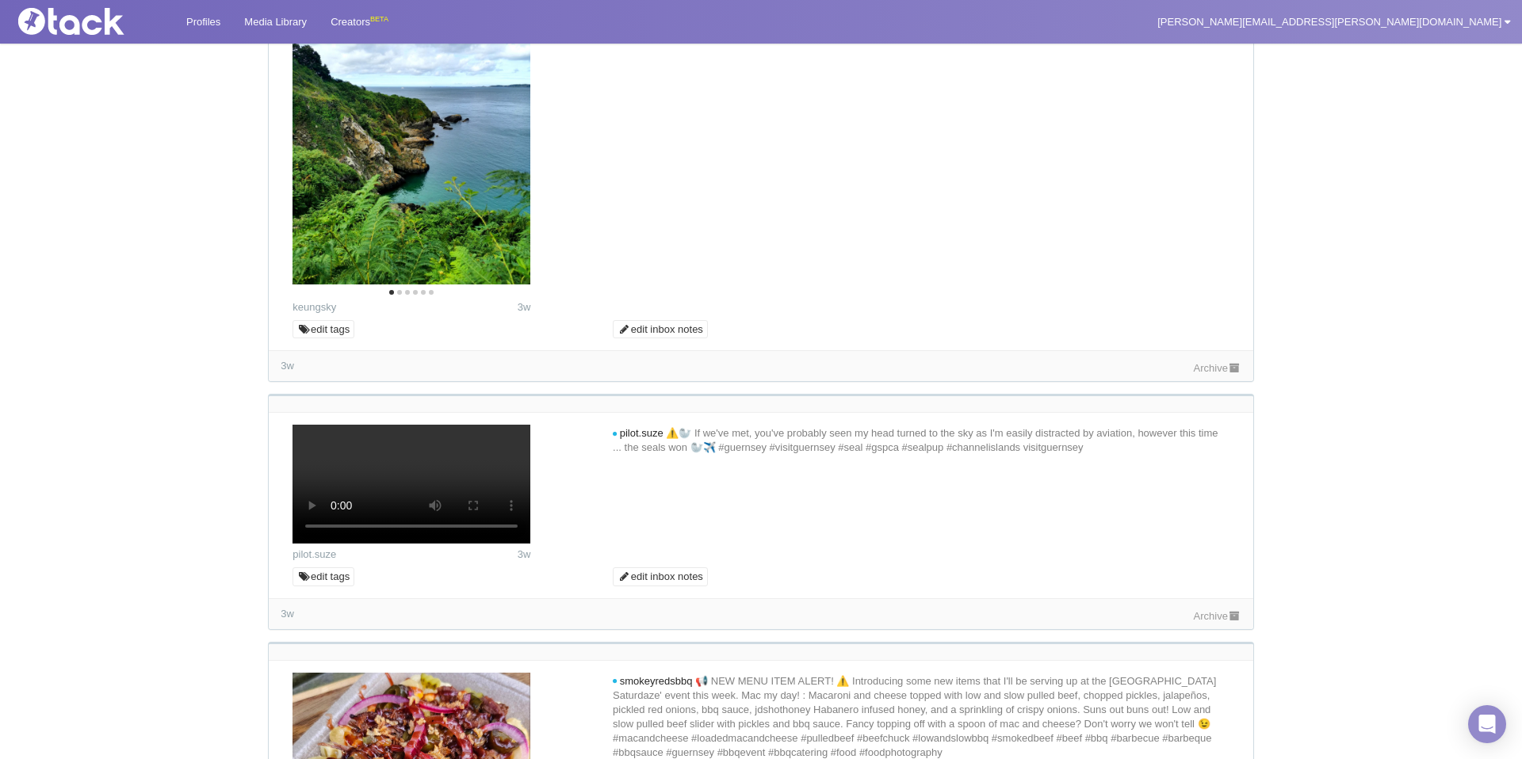
scroll to position [7347, 0]
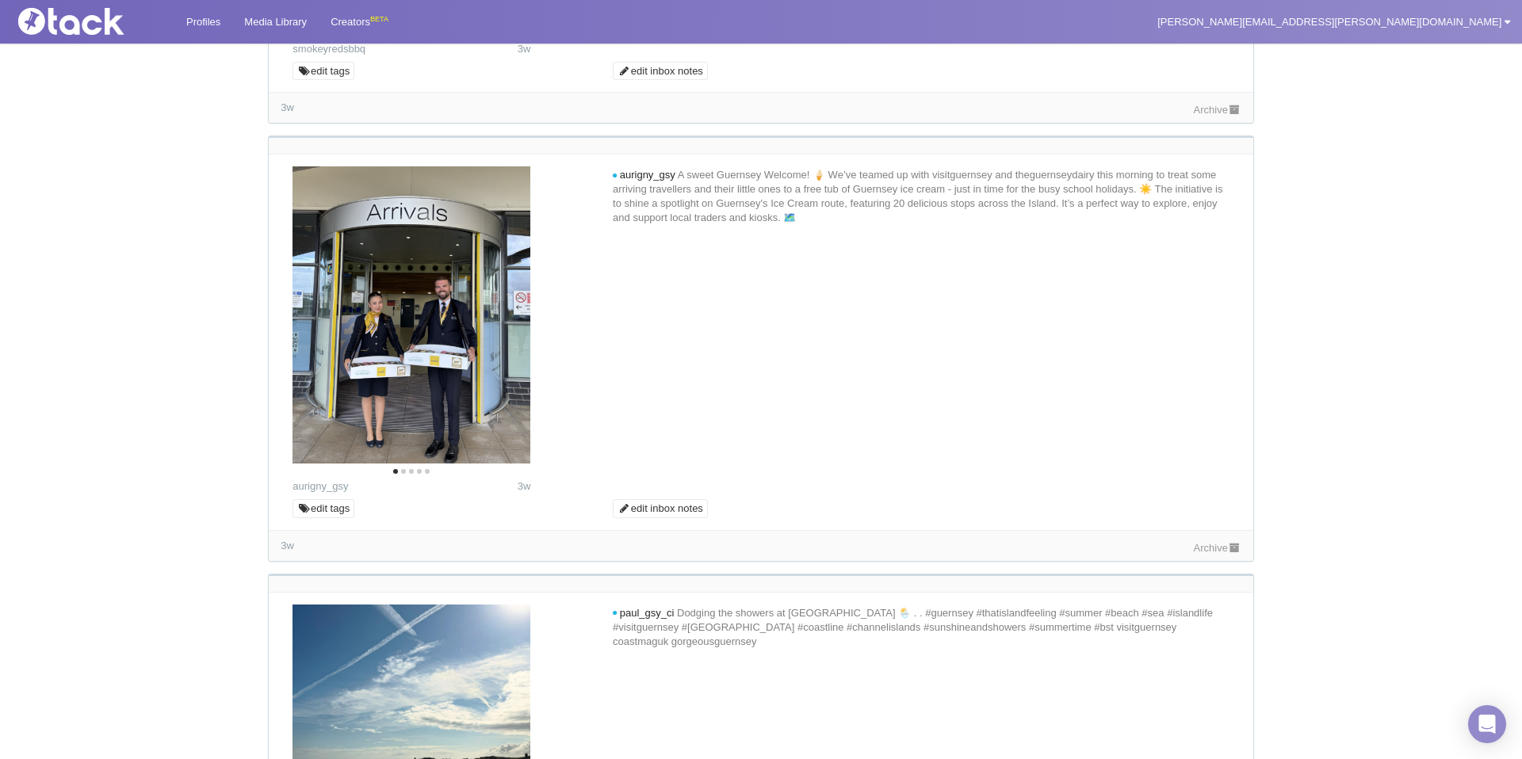
scroll to position [8182, 0]
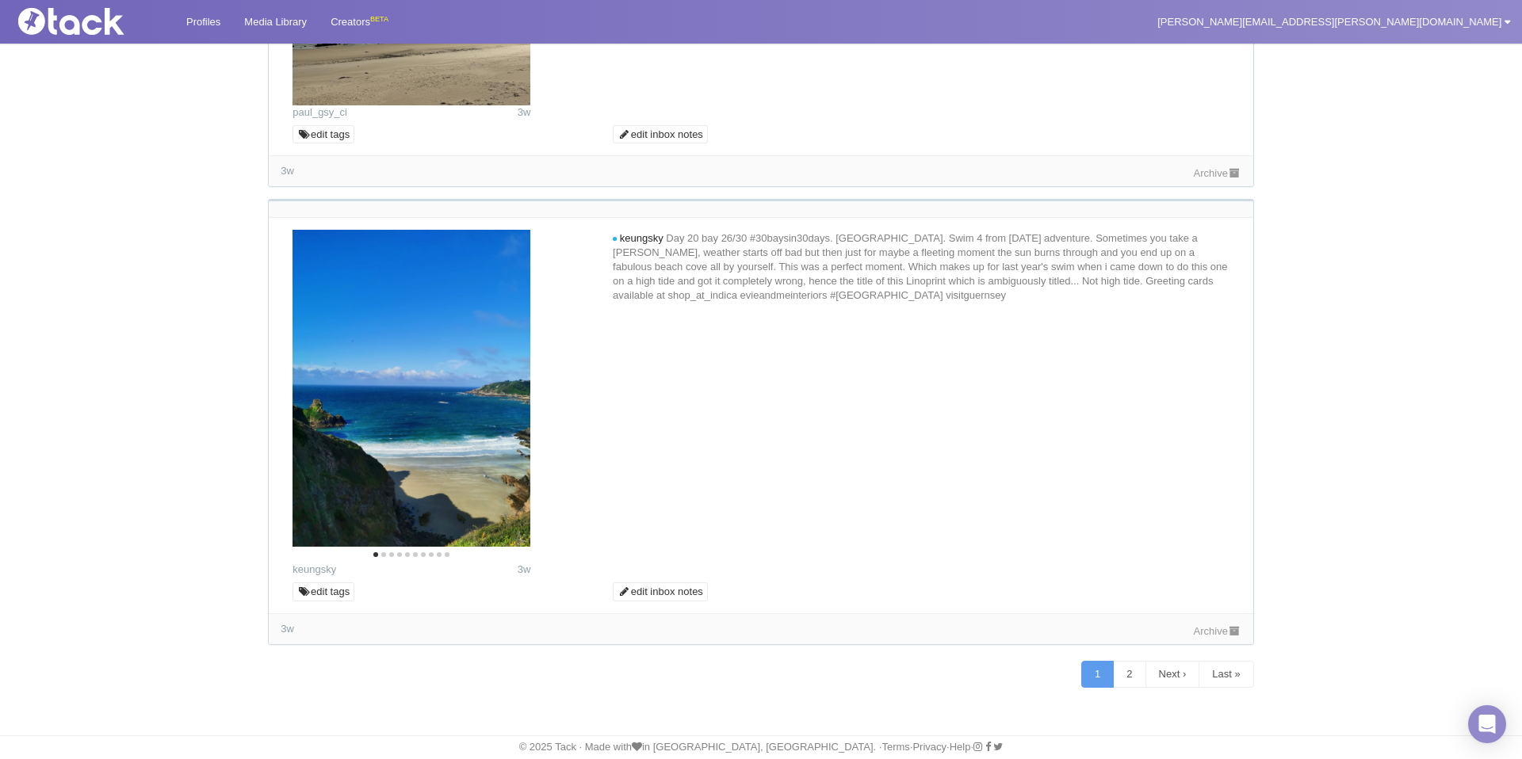
scroll to position [9072, 0]
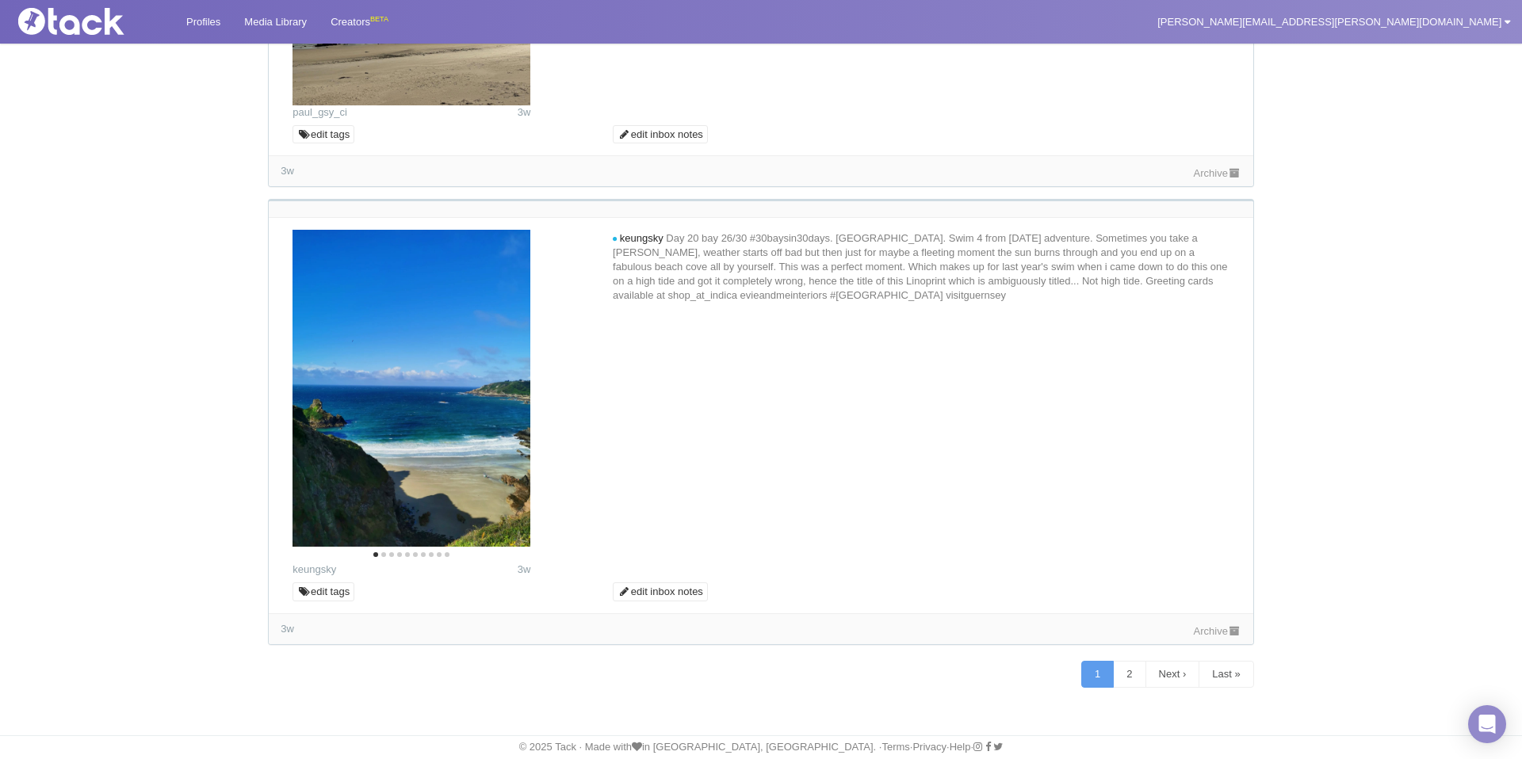
drag, startPoint x: 1211, startPoint y: 735, endPoint x: 1168, endPoint y: 624, distance: 118.9
click at [1194, 179] on link "Archive" at bounding box center [1218, 173] width 48 height 12
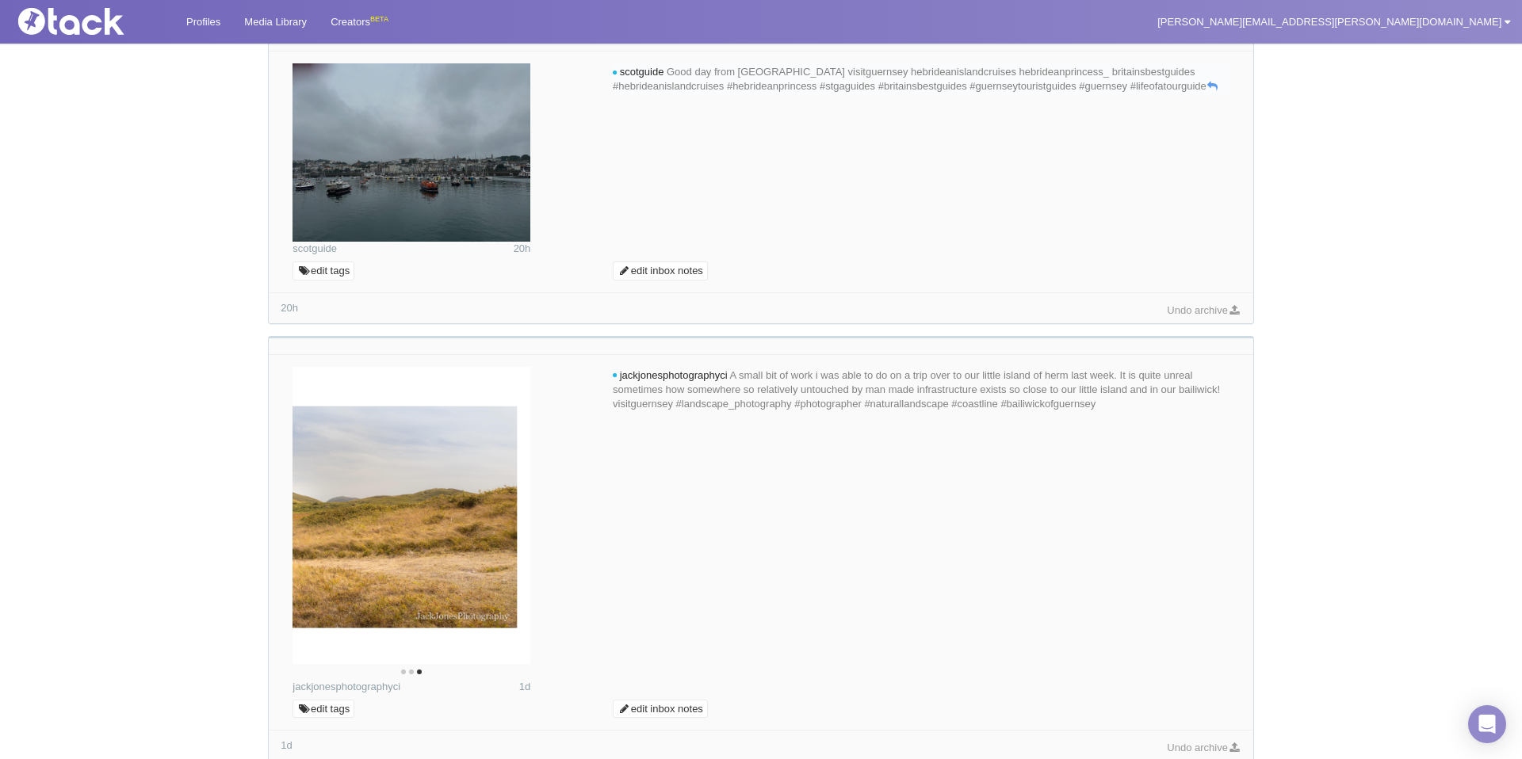
scroll to position [566, 0]
